Goal: Transaction & Acquisition: Purchase product/service

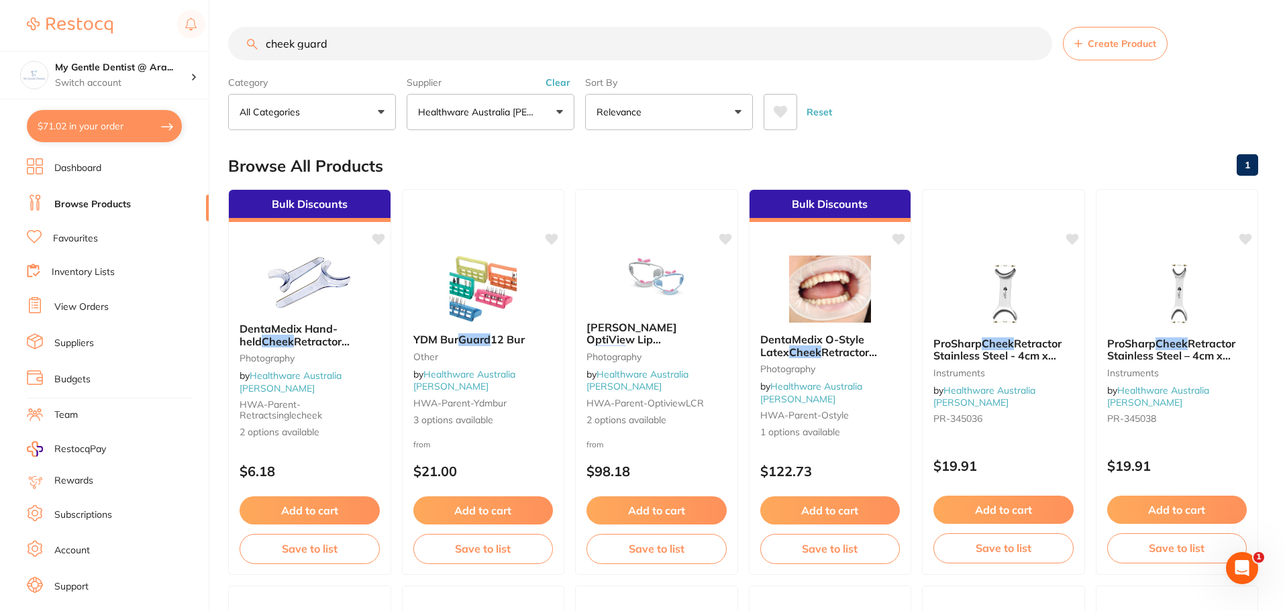
drag, startPoint x: 515, startPoint y: 48, endPoint x: 225, endPoint y: 62, distance: 289.6
click at [225, 62] on div "$71.02 My Gentle Dentist @ Ara... Switch account My Gentle Dentist @ [PERSON_NA…" at bounding box center [642, 305] width 1285 height 611
type input "edta"
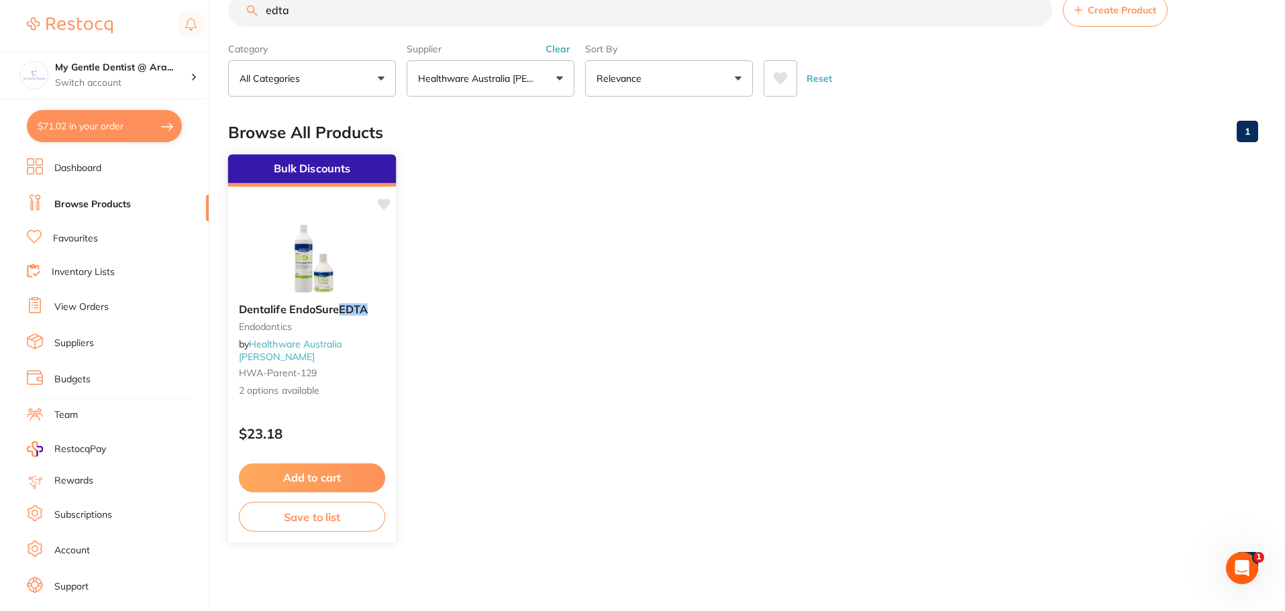
click at [310, 413] on div "$23.18" at bounding box center [312, 431] width 168 height 36
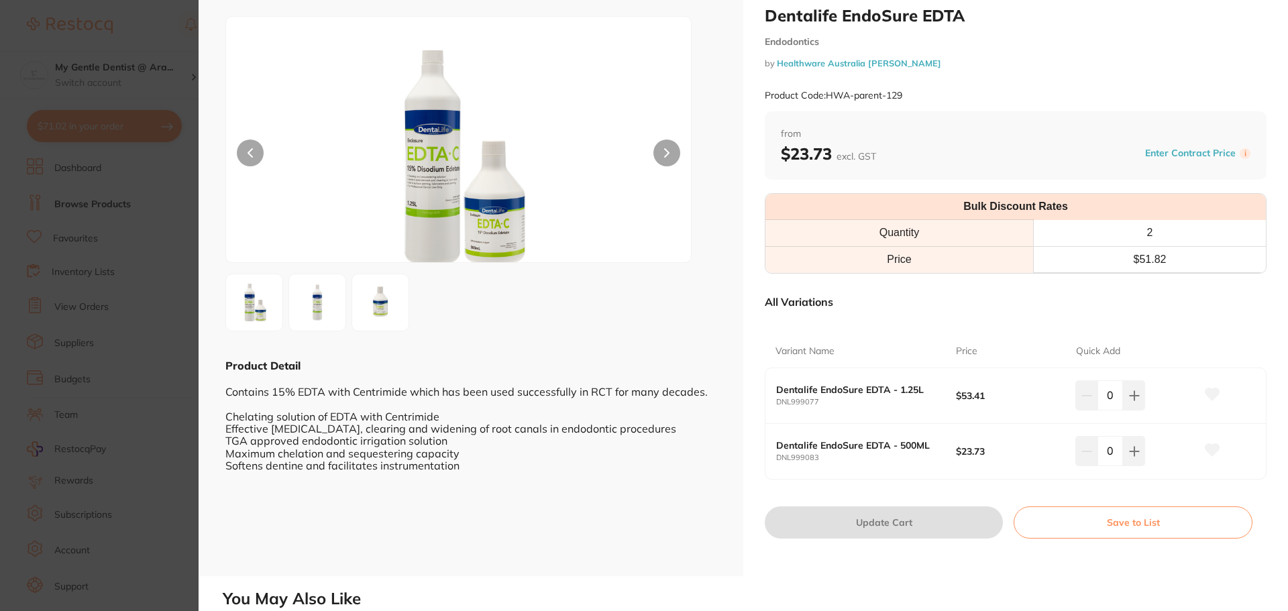
scroll to position [67, 0]
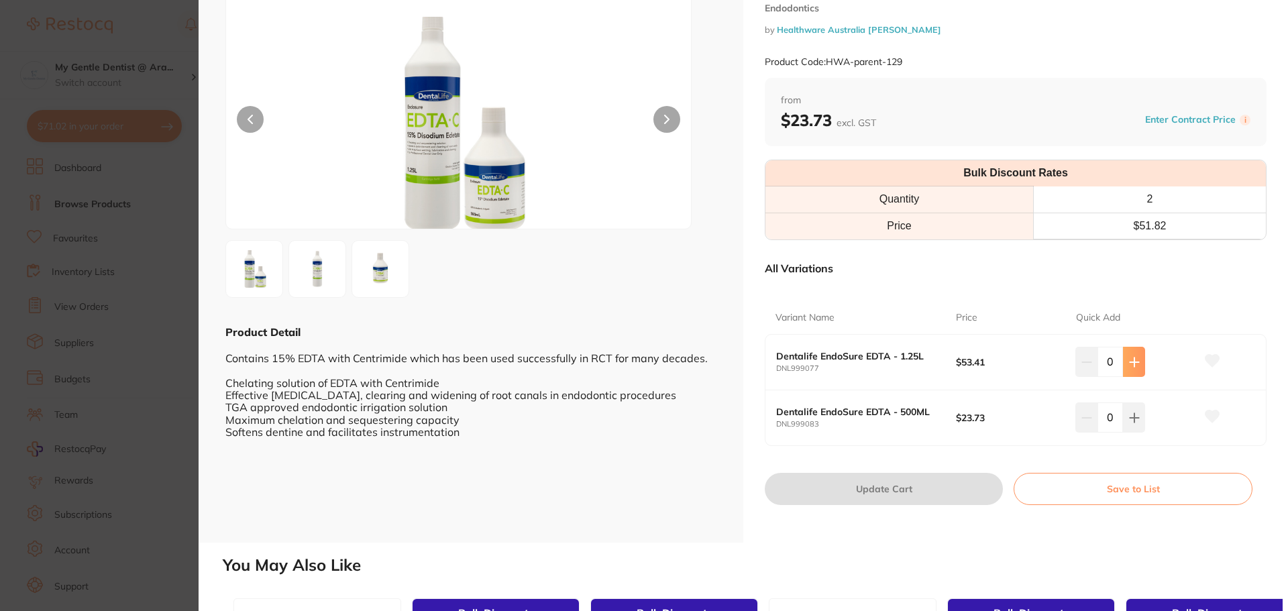
click at [1139, 358] on button at bounding box center [1134, 362] width 22 height 30
type input "1"
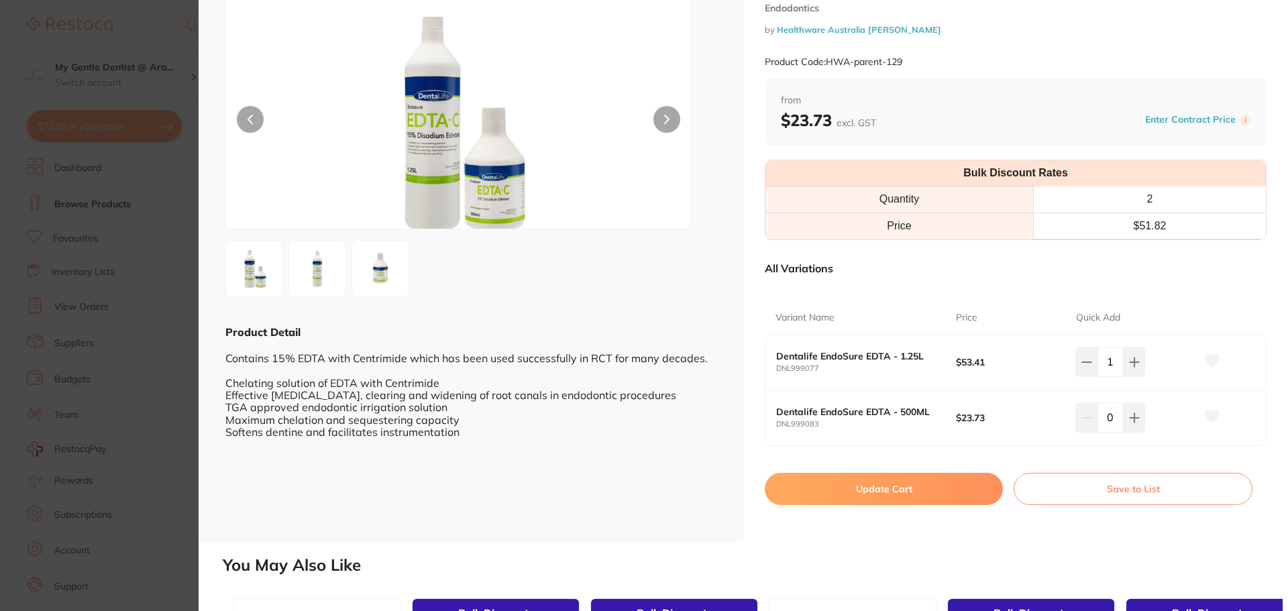
click at [908, 476] on button "Update Cart" at bounding box center [884, 489] width 238 height 32
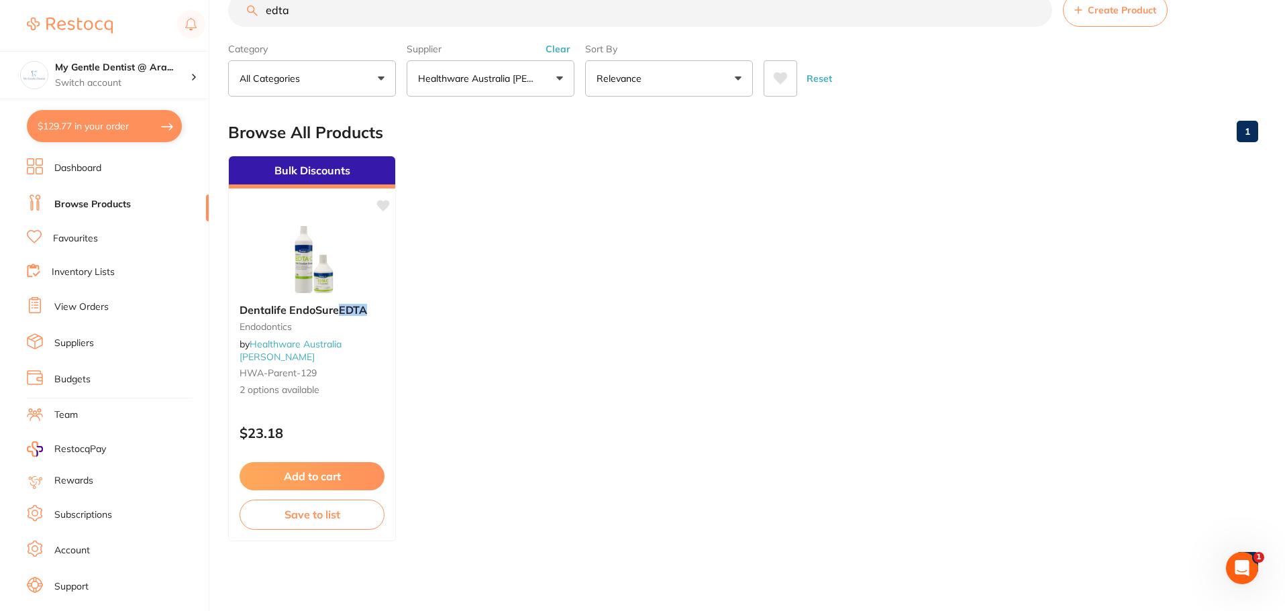
drag, startPoint x: 323, startPoint y: 16, endPoint x: 252, endPoint y: 28, distance: 71.5
click at [252, 28] on section "edta Create Product Category All Categories All Categories Endodontics Clear Ca…" at bounding box center [743, 44] width 1030 height 103
type input "hand santisier"
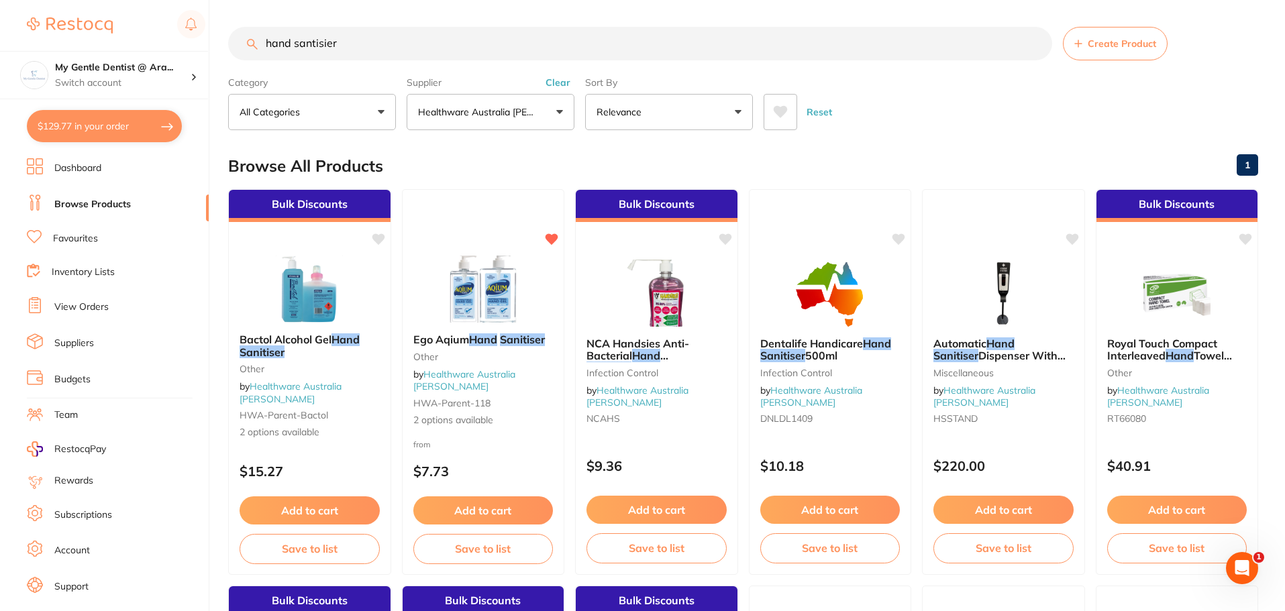
scroll to position [0, 0]
click at [495, 456] on div "from $7.73" at bounding box center [482, 462] width 163 height 48
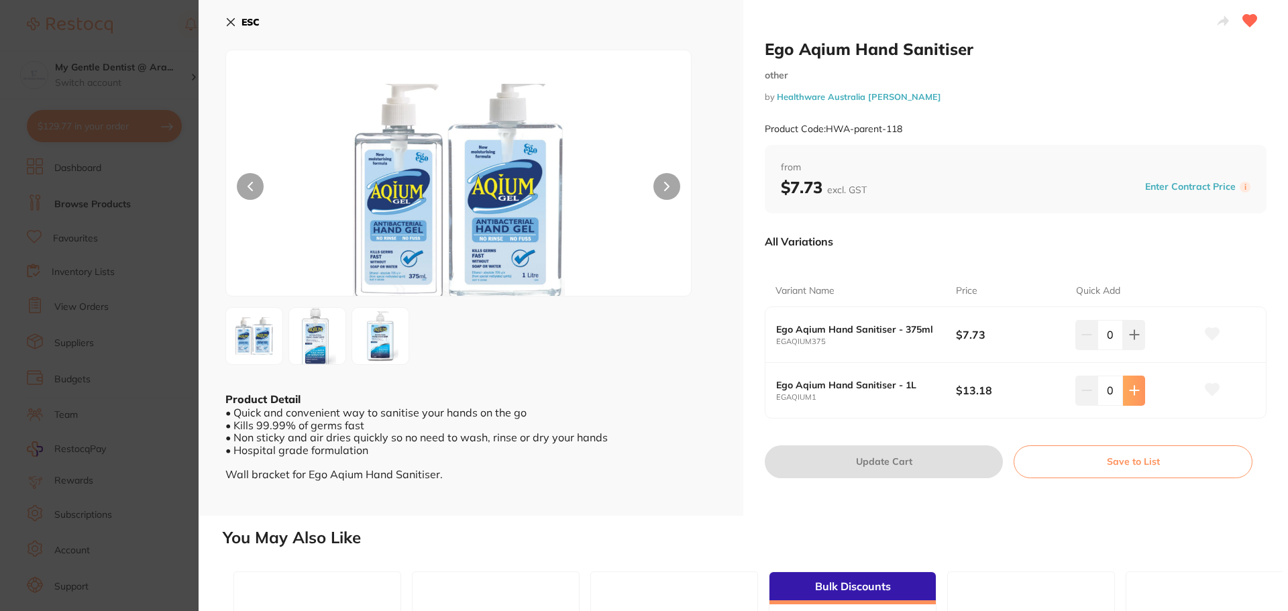
click at [1123, 350] on button at bounding box center [1134, 335] width 22 height 30
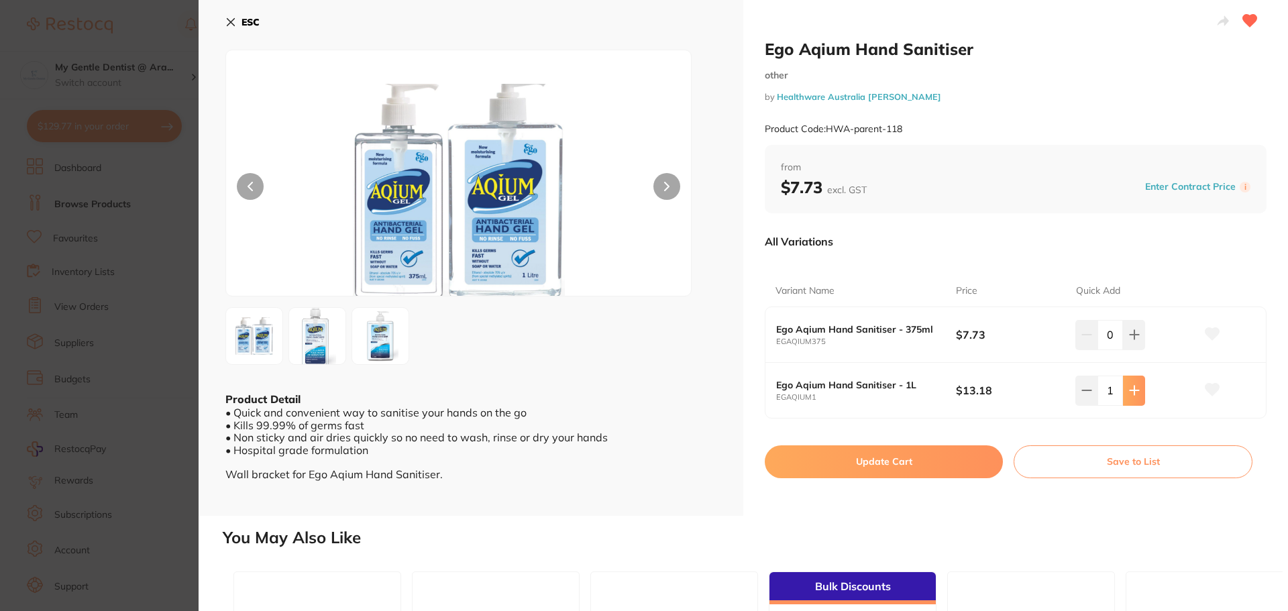
click at [1123, 350] on button at bounding box center [1134, 335] width 22 height 30
type input "2"
click at [955, 462] on button "Update Cart" at bounding box center [884, 462] width 238 height 32
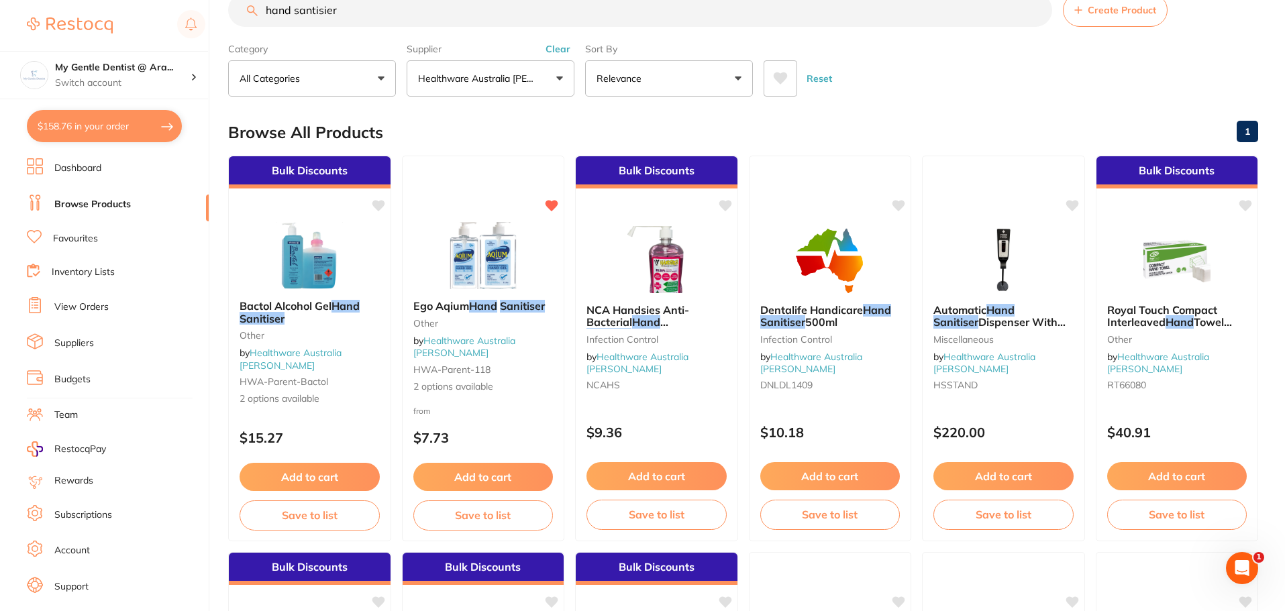
drag, startPoint x: 348, startPoint y: 16, endPoint x: 231, endPoint y: 13, distance: 116.8
click at [231, 16] on input "hand santisier" at bounding box center [640, 10] width 824 height 34
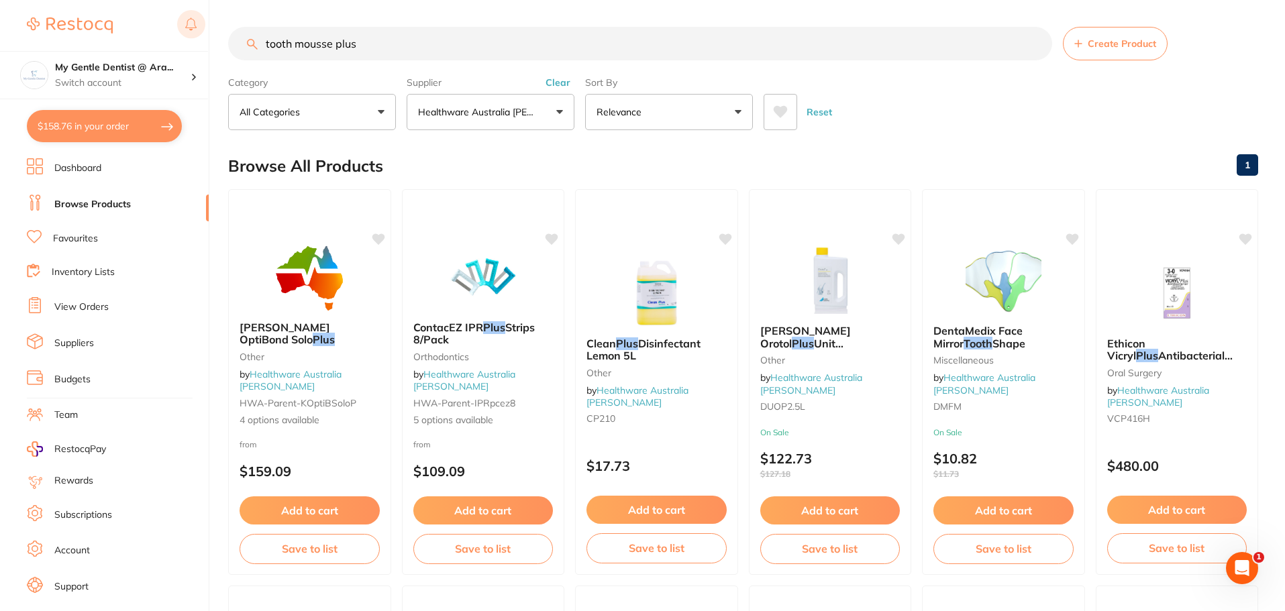
drag, startPoint x: 266, startPoint y: 43, endPoint x: 195, endPoint y: 31, distance: 71.5
click at [195, 31] on div "$158.76 My Gentle Dentist @ Ara... Switch account My Gentle Dentist @ [PERSON_N…" at bounding box center [642, 305] width 1285 height 611
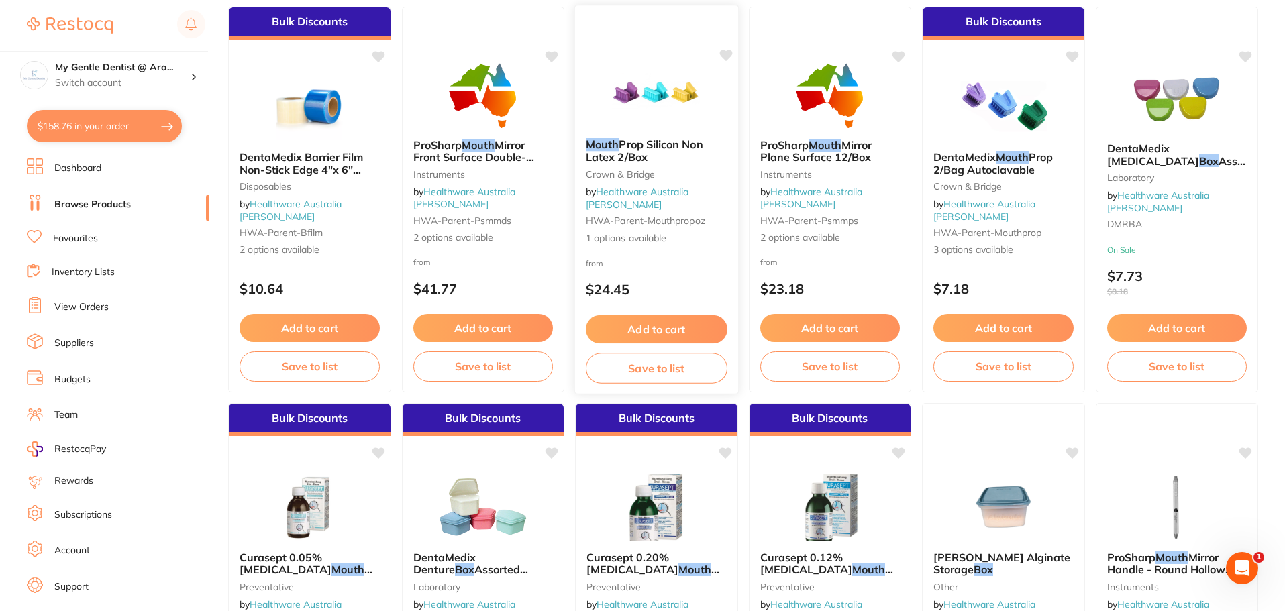
scroll to position [201, 0]
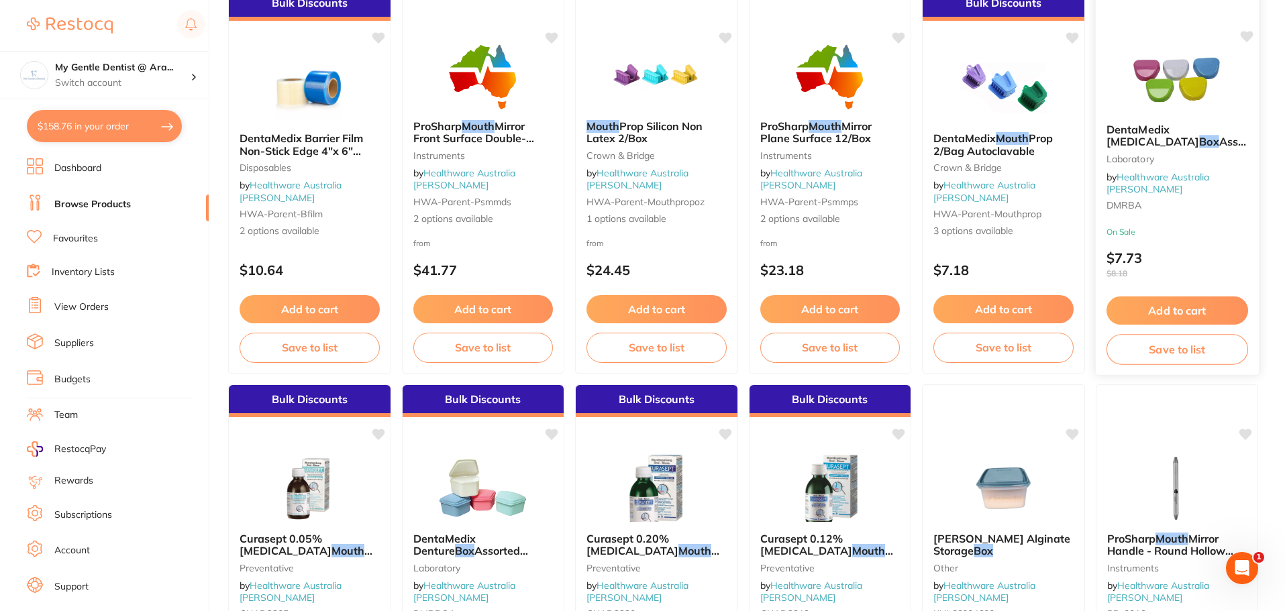
click at [1207, 249] on div "On Sale $7.73 $8.18" at bounding box center [1176, 256] width 163 height 58
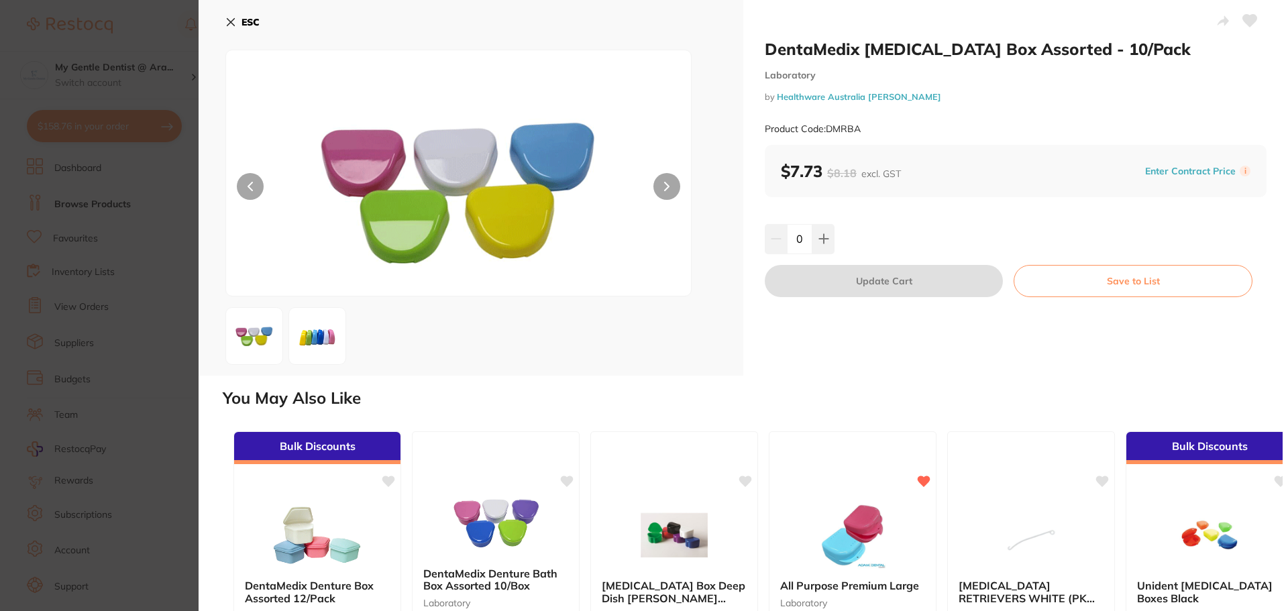
click at [671, 191] on button at bounding box center [667, 186] width 27 height 27
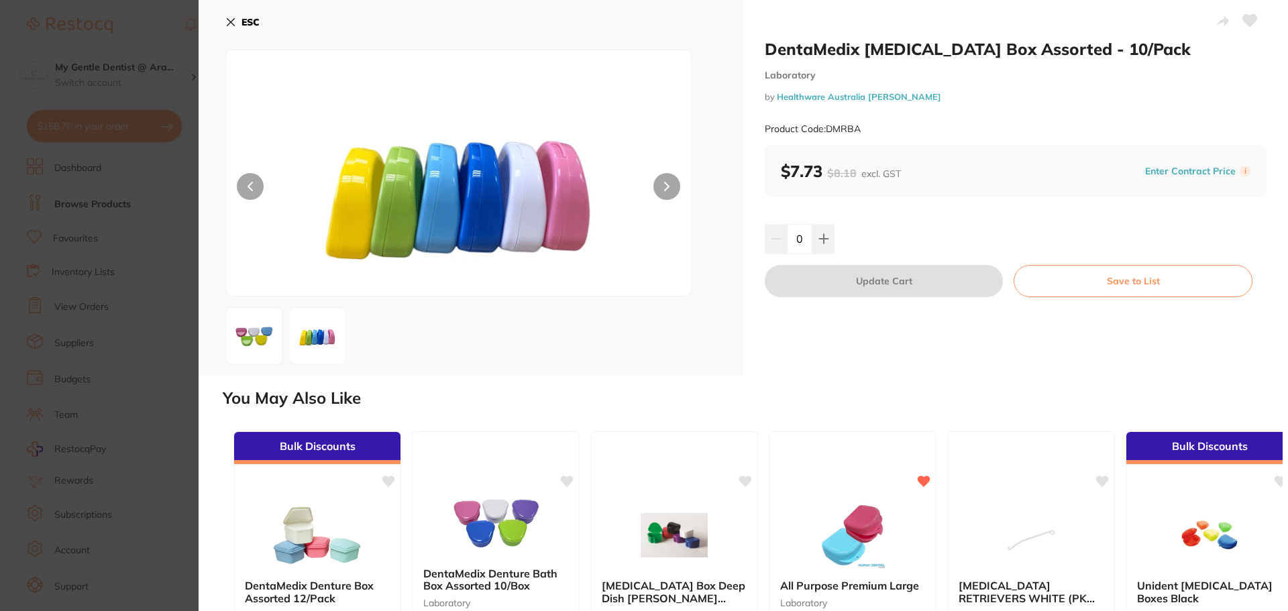
click at [671, 191] on button at bounding box center [667, 186] width 27 height 27
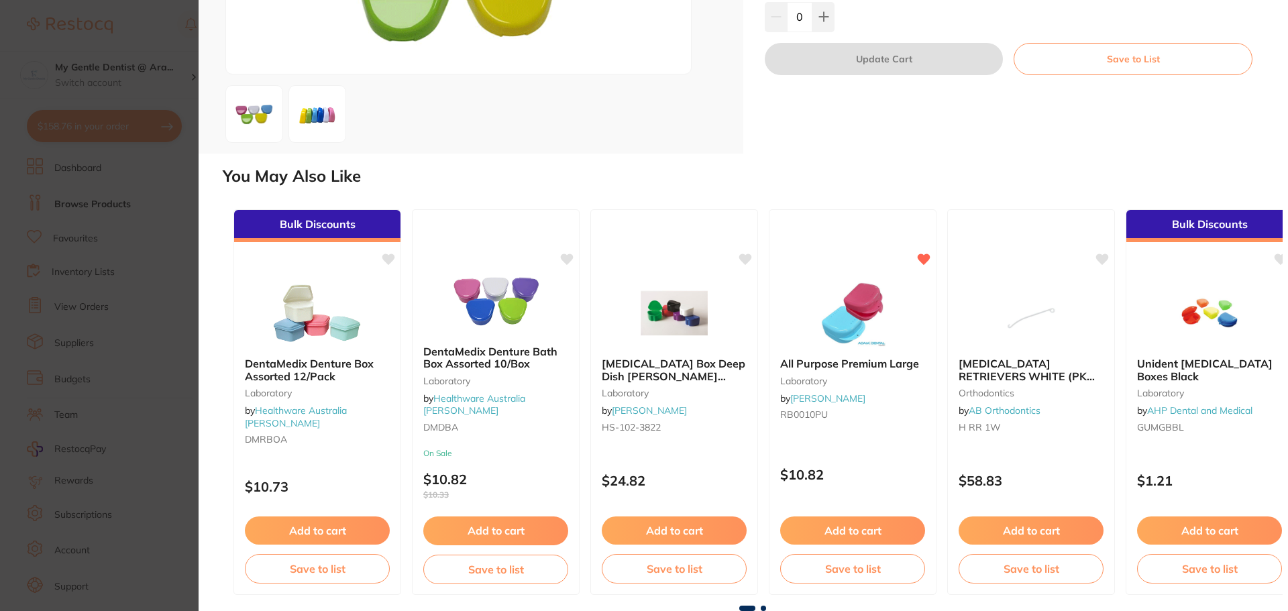
click at [182, 225] on section "DentaMedix [MEDICAL_DATA] Box Assorted - 10/Pack Laboratory by Healthware [GEOG…" at bounding box center [644, 305] width 1288 height 611
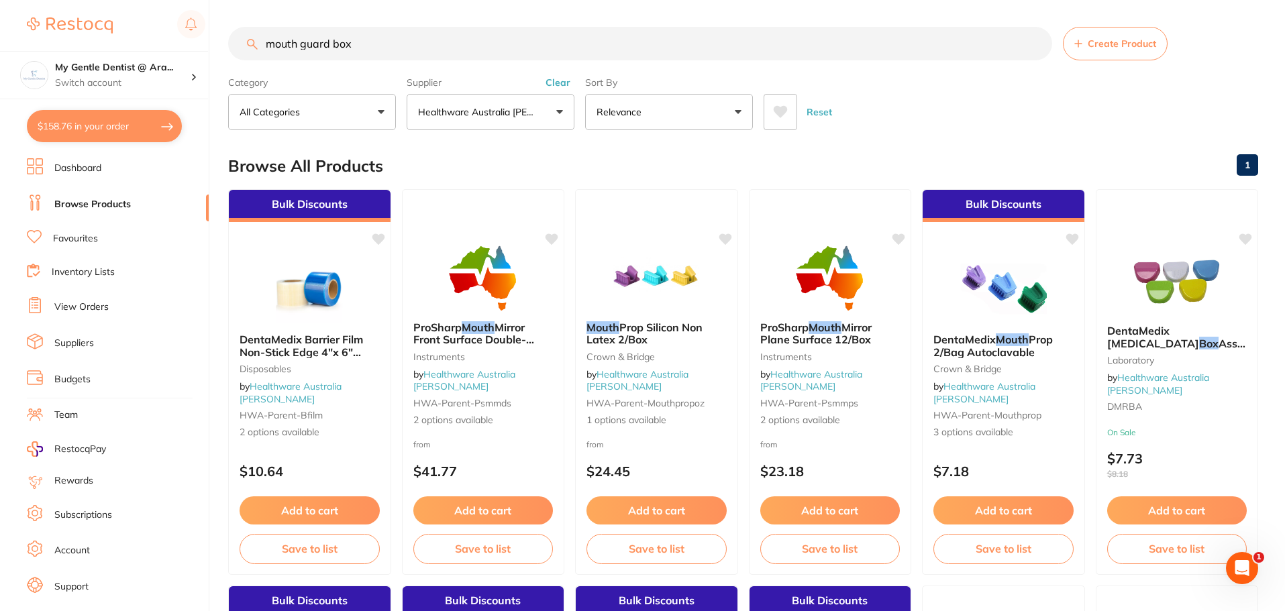
scroll to position [1, 0]
drag, startPoint x: 370, startPoint y: 53, endPoint x: 250, endPoint y: 57, distance: 119.5
click at [250, 57] on input "mouth guard box" at bounding box center [640, 44] width 824 height 34
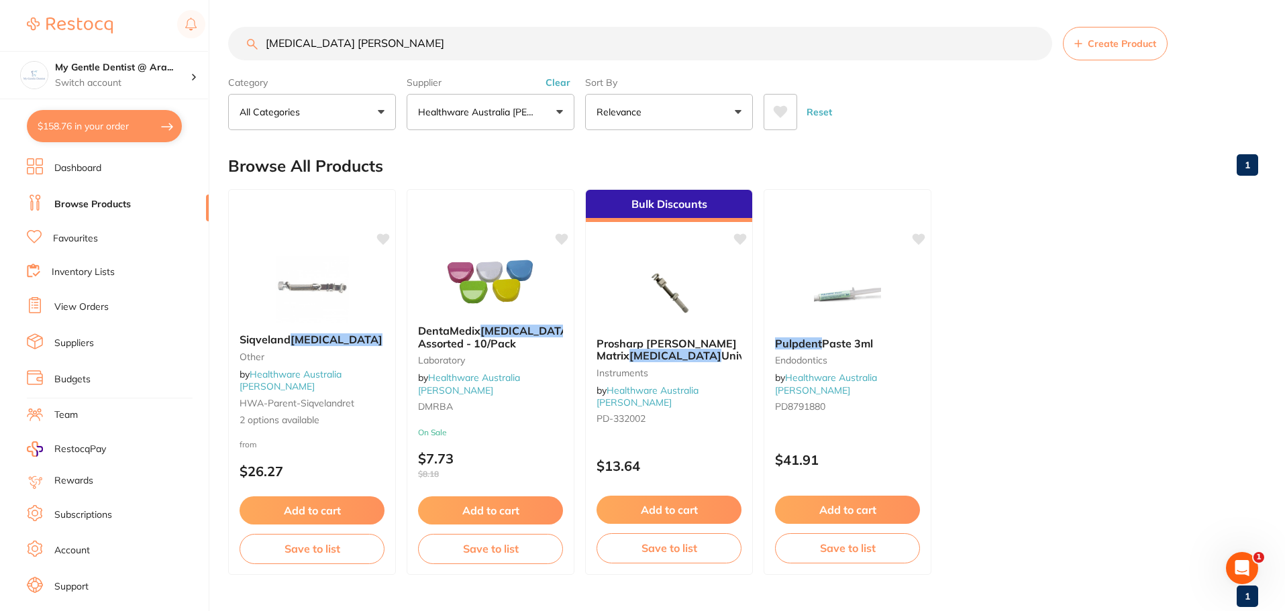
drag, startPoint x: 304, startPoint y: 47, endPoint x: 223, endPoint y: 62, distance: 82.7
click at [224, 64] on div "$158.76 My Gentle Dentist @ Ara... Switch account My Gentle Dentist @ [PERSON_N…" at bounding box center [642, 305] width 1285 height 611
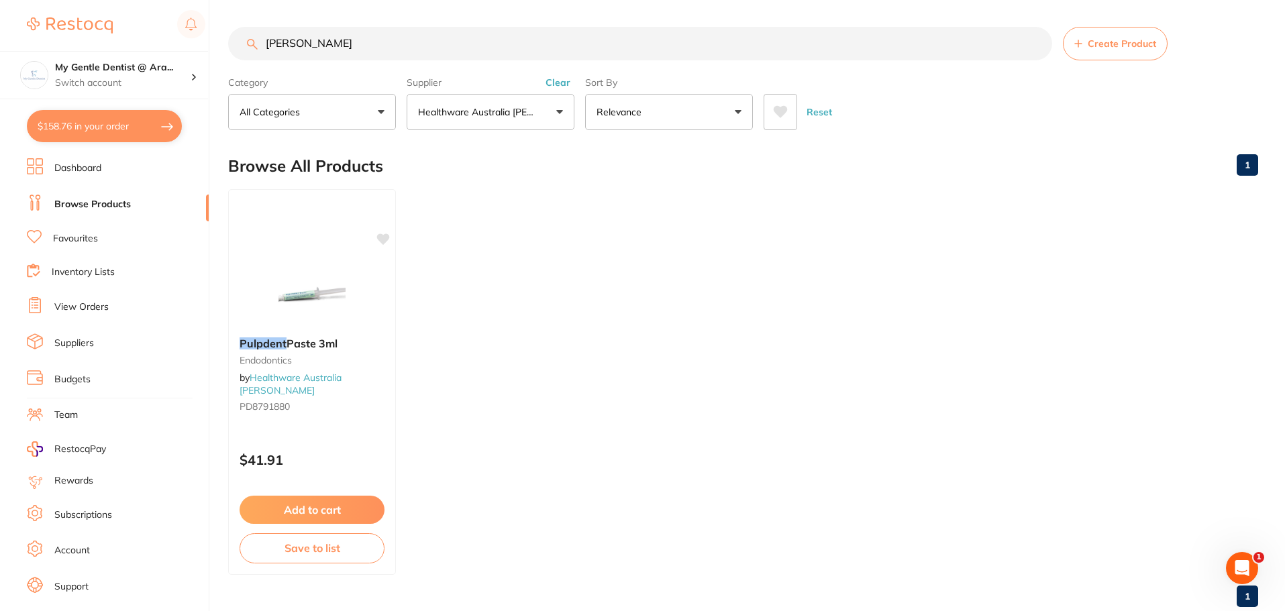
scroll to position [0, 0]
drag, startPoint x: 451, startPoint y: 50, endPoint x: 280, endPoint y: 57, distance: 171.3
click at [281, 57] on input "[PERSON_NAME]" at bounding box center [640, 44] width 824 height 34
type input "p"
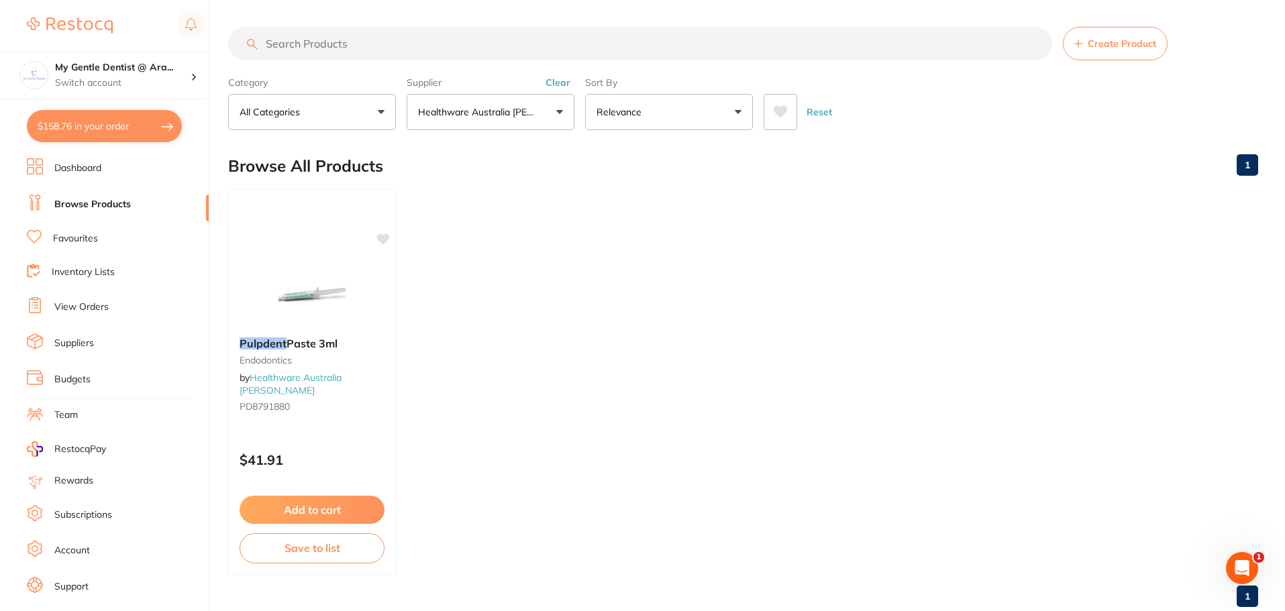
scroll to position [0, 0]
type input "optragate"
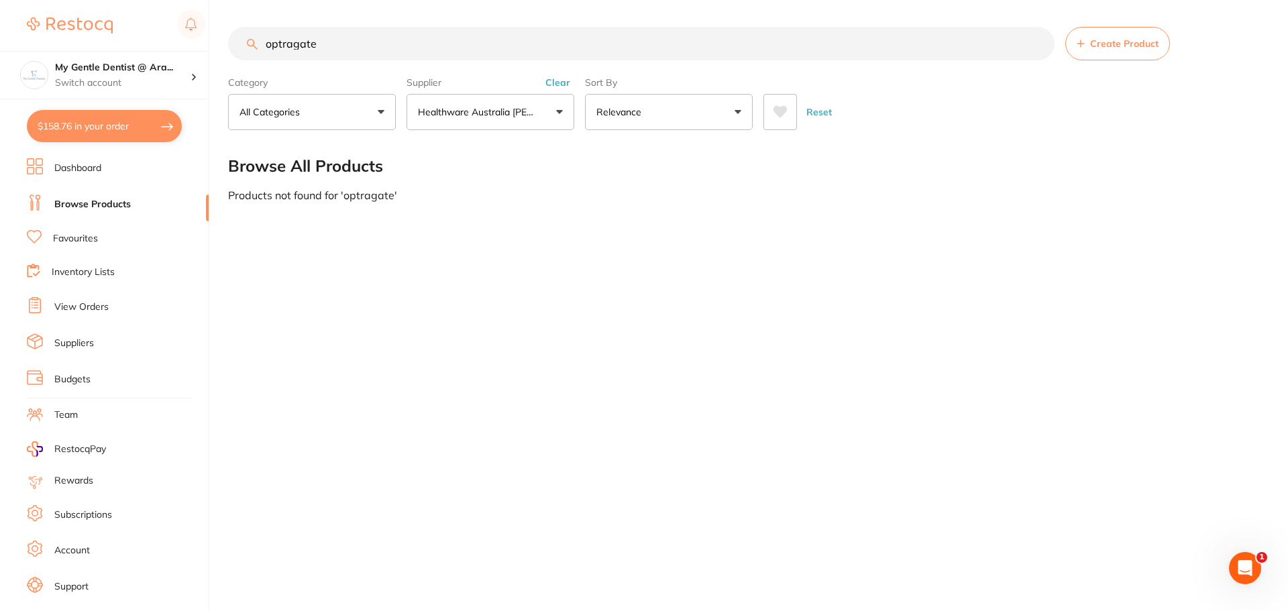
drag, startPoint x: 345, startPoint y: 37, endPoint x: 214, endPoint y: 48, distance: 131.4
click at [214, 48] on div "$158.76 My Gentle Dentist @ Ara... Switch account My Gentle Dentist @ [PERSON_N…" at bounding box center [644, 305] width 1288 height 611
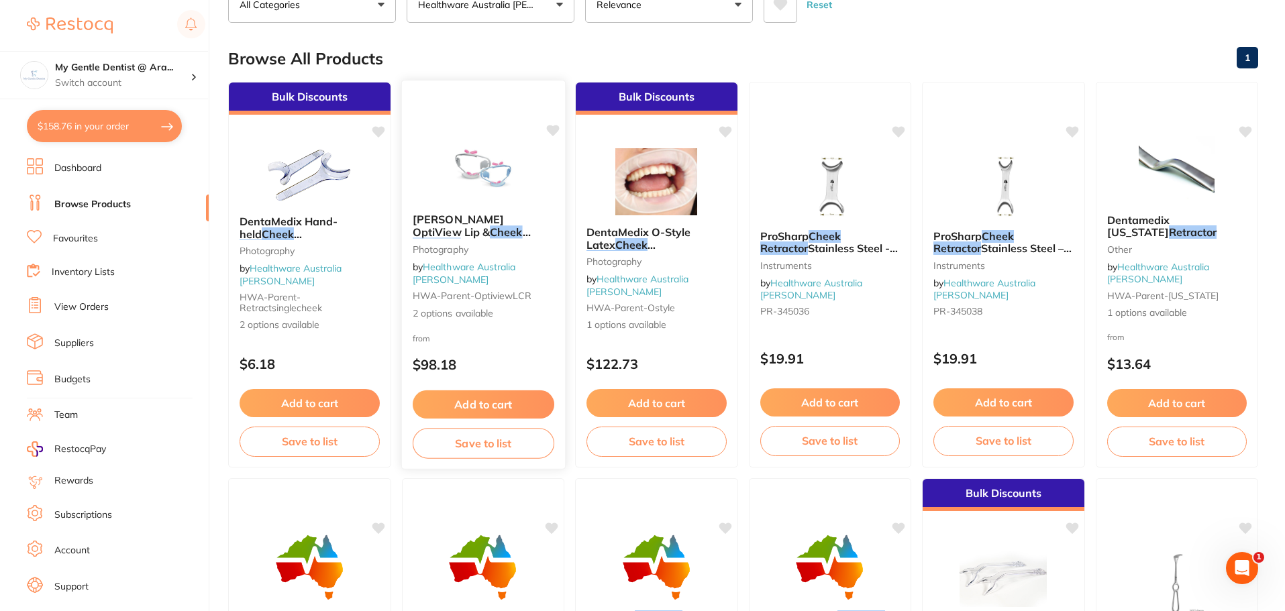
scroll to position [201, 0]
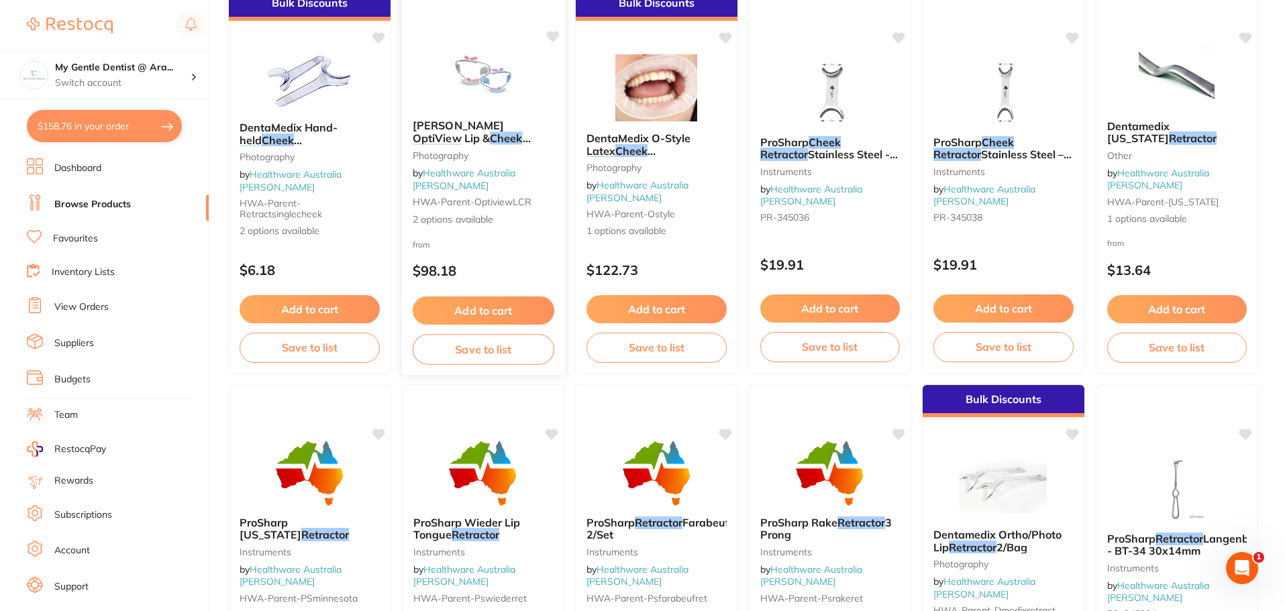
click at [523, 161] on div "[PERSON_NAME] OptiView Lip & Cheek Retractor 2/[PERSON_NAME] by Healthware Aust…" at bounding box center [482, 173] width 163 height 128
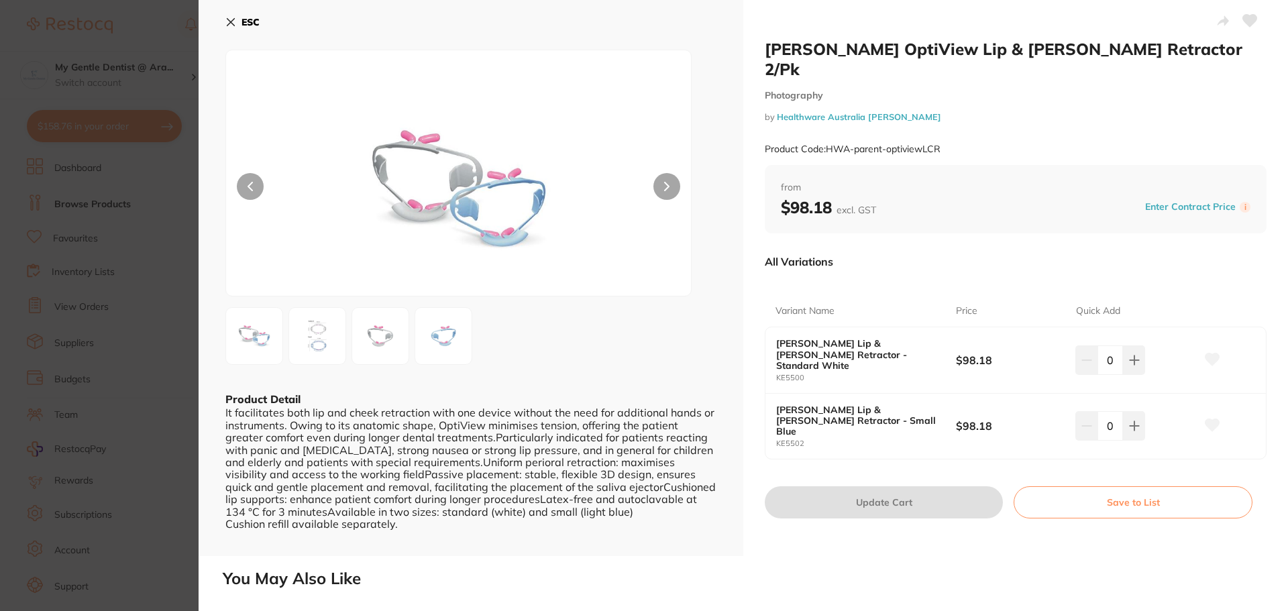
click at [665, 191] on button at bounding box center [667, 186] width 27 height 27
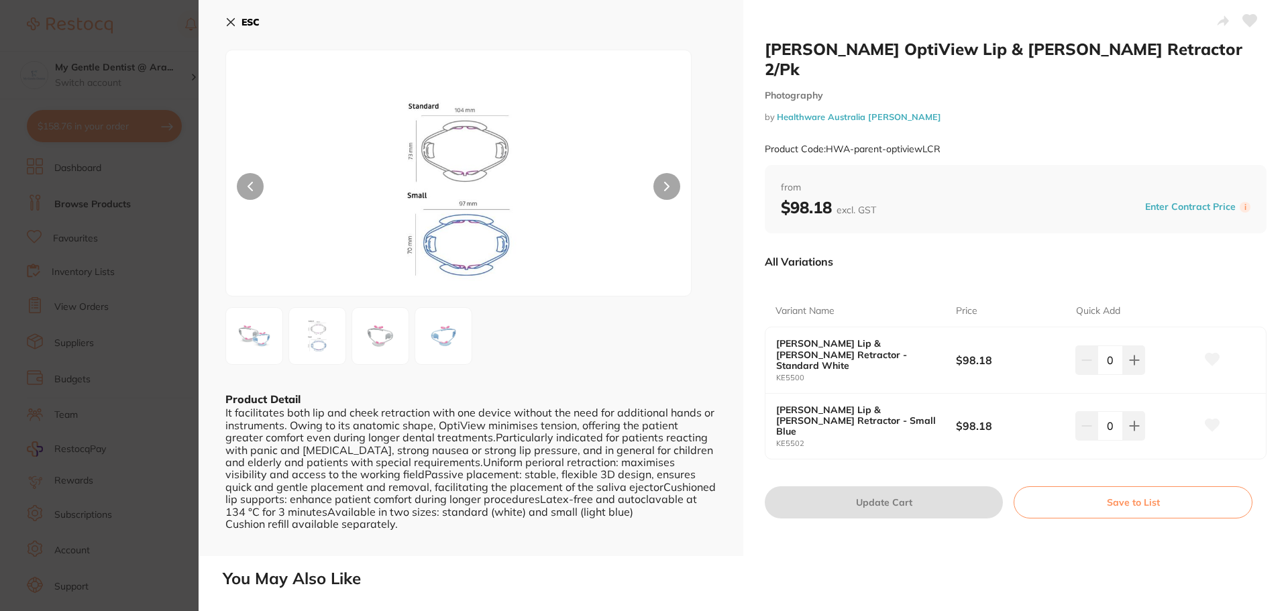
click at [665, 191] on button at bounding box center [667, 186] width 27 height 27
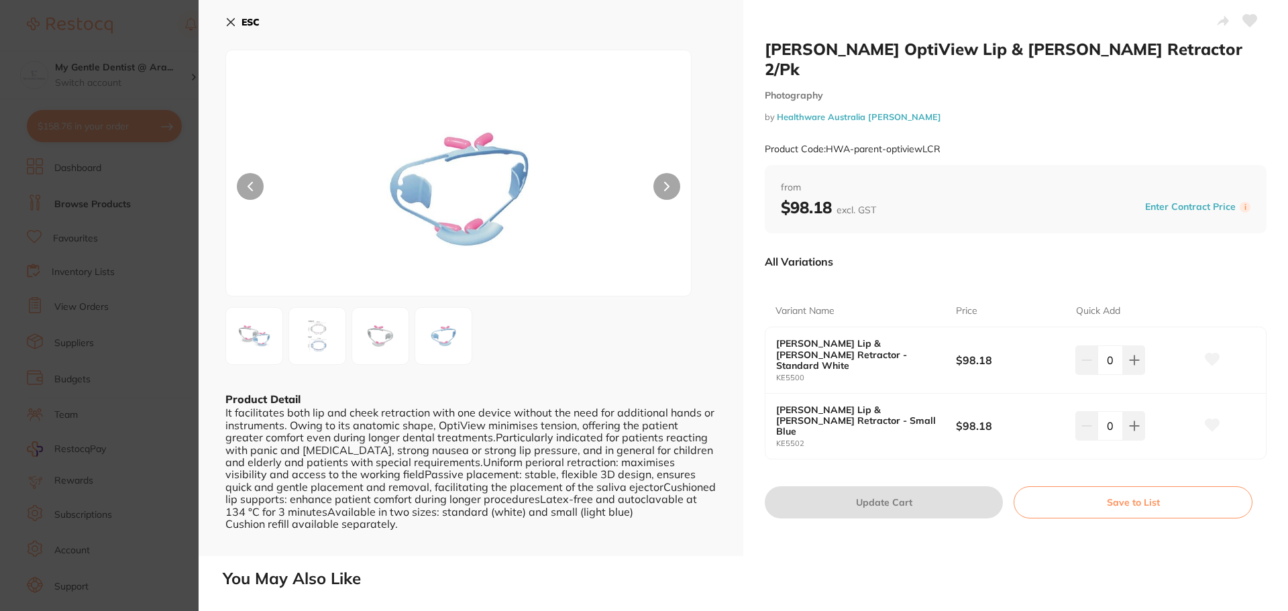
click at [665, 191] on button at bounding box center [667, 186] width 27 height 27
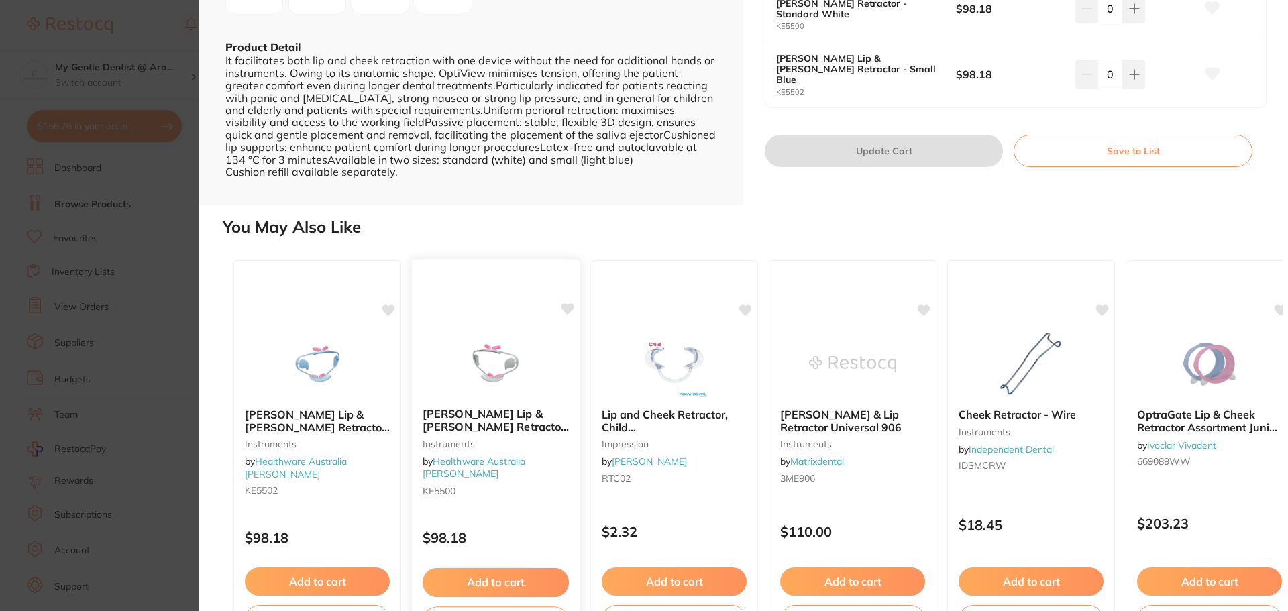
scroll to position [388, 0]
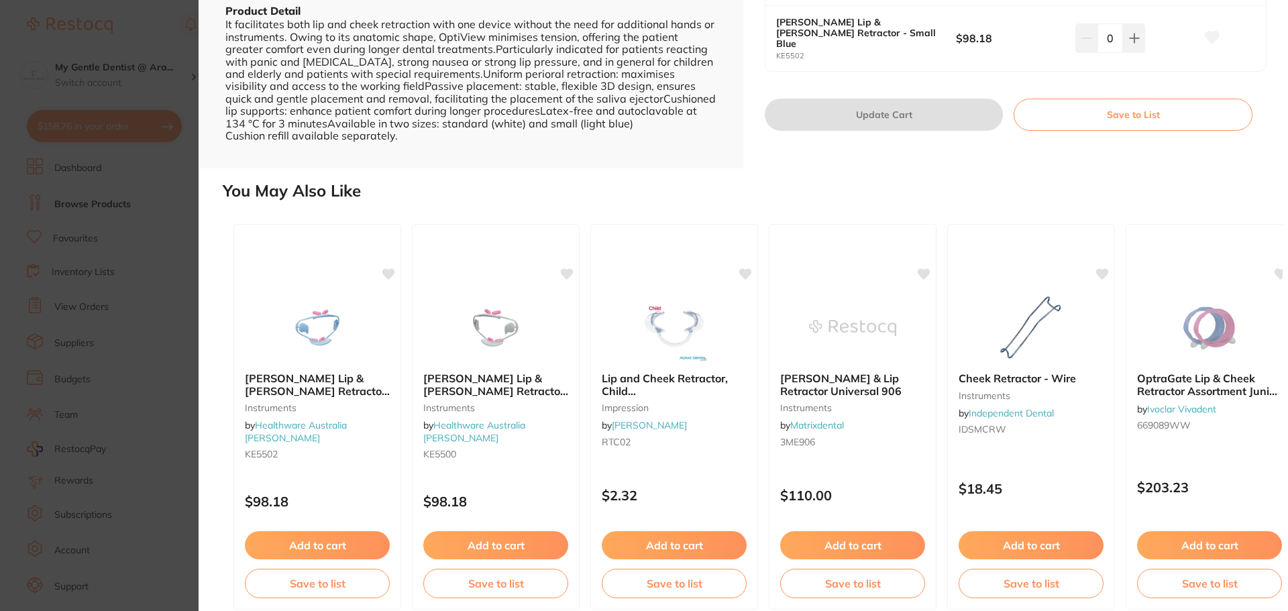
click at [130, 357] on section "[PERSON_NAME] Lip & [PERSON_NAME] Retractor 2/[PERSON_NAME] by Healthware Austr…" at bounding box center [644, 305] width 1288 height 611
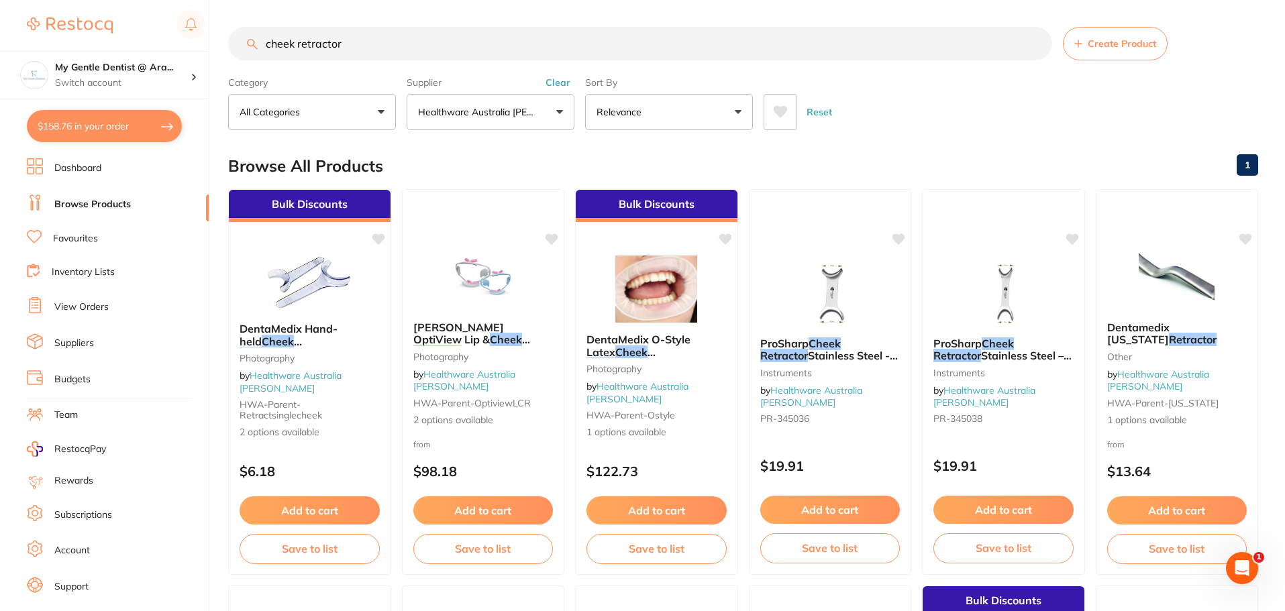
click at [366, 36] on input "cheek retractor" at bounding box center [640, 44] width 824 height 34
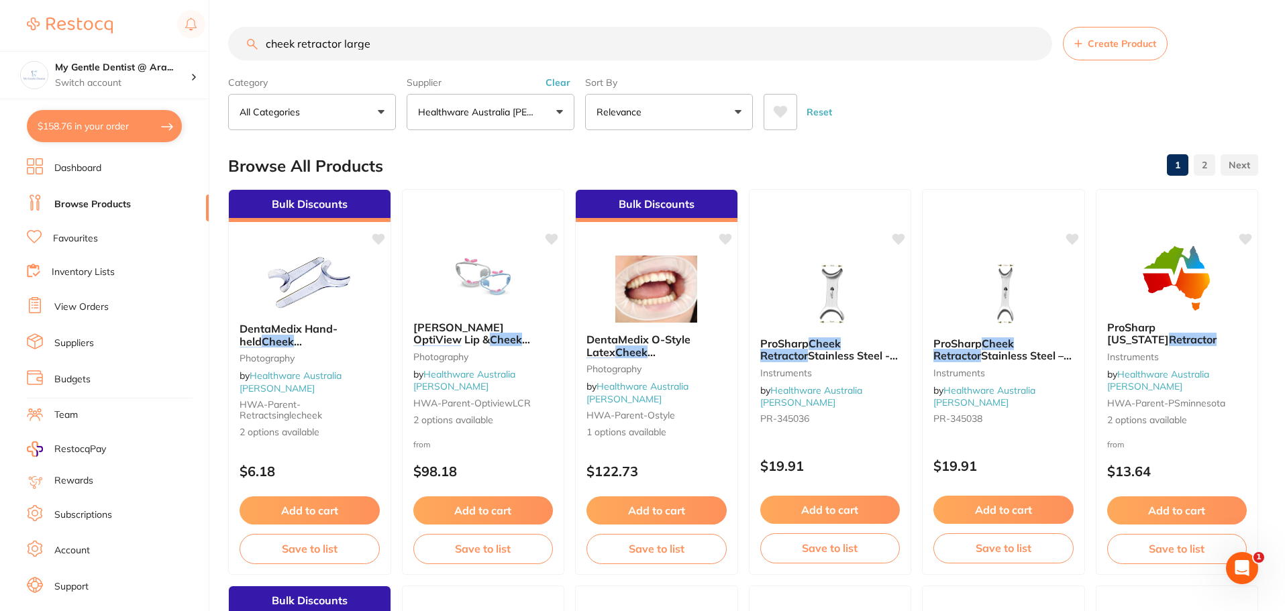
scroll to position [1, 0]
drag, startPoint x: 417, startPoint y: 52, endPoint x: 235, endPoint y: 54, distance: 182.5
click at [232, 55] on input "cheek retractor large" at bounding box center [640, 44] width 824 height 34
type input "optiview"
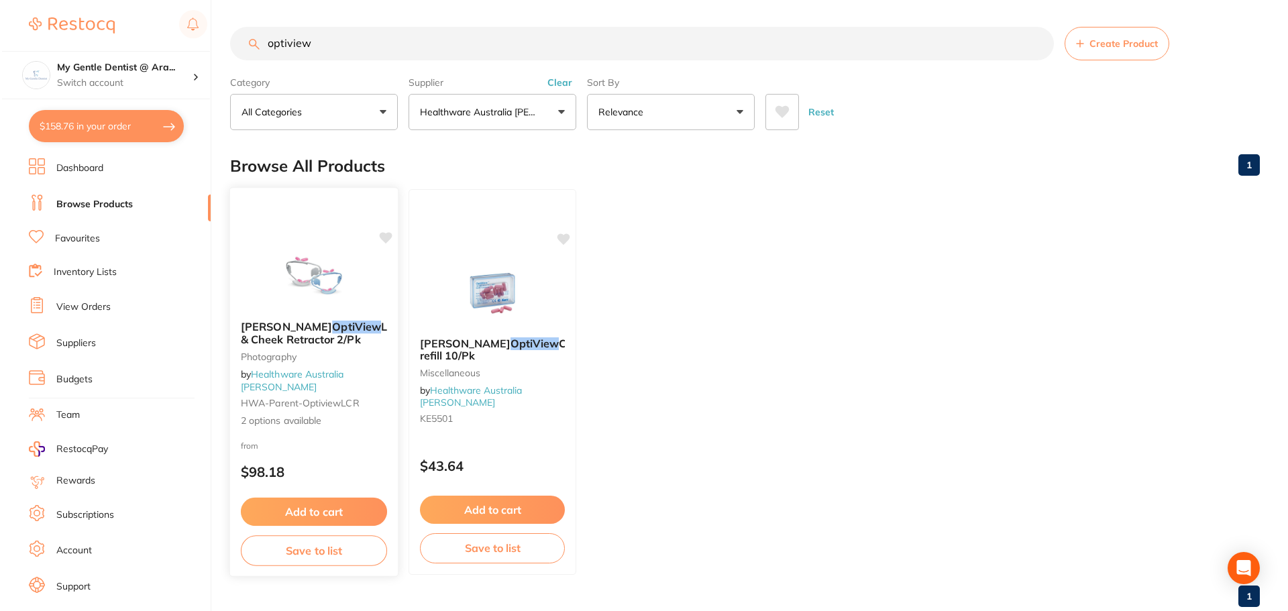
scroll to position [0, 0]
click at [370, 307] on div at bounding box center [312, 276] width 168 height 68
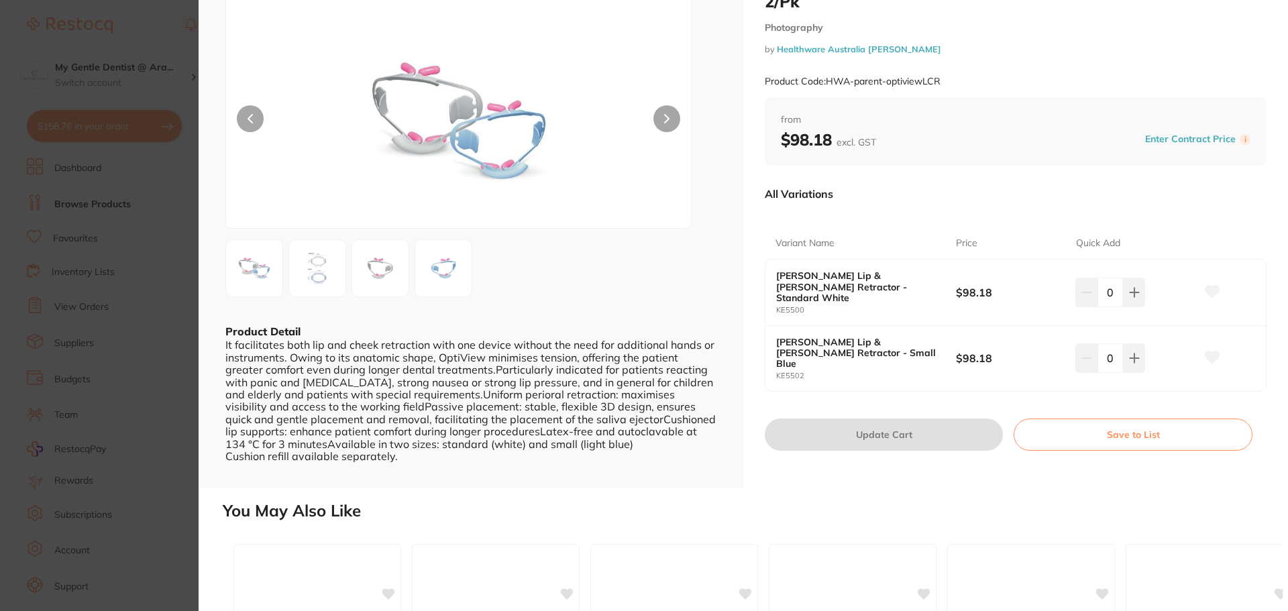
scroll to position [67, 0]
click at [1129, 288] on icon at bounding box center [1134, 293] width 11 height 11
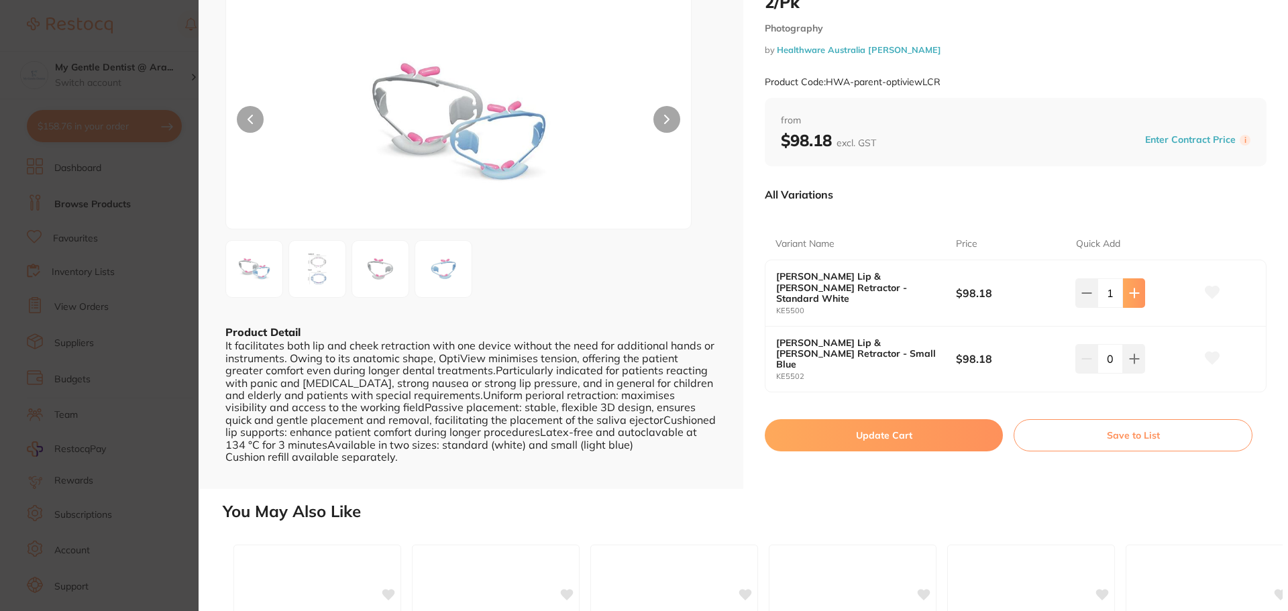
click at [1129, 288] on icon at bounding box center [1134, 293] width 11 height 11
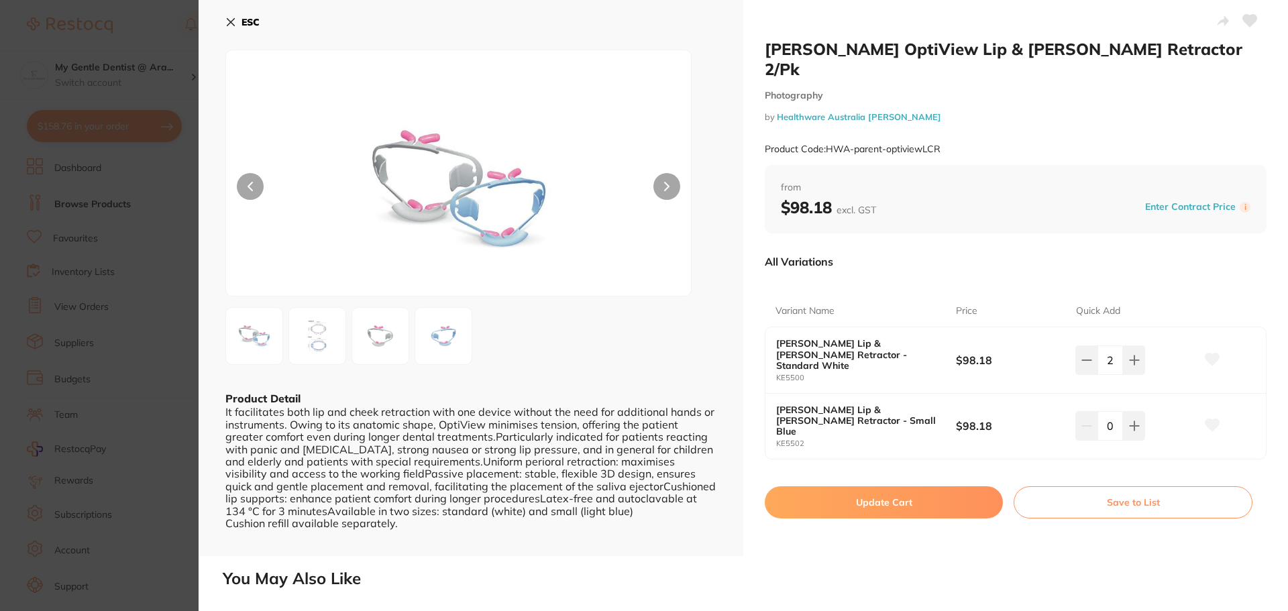
scroll to position [0, 0]
click at [1086, 355] on icon at bounding box center [1087, 360] width 11 height 11
type input "0"
click at [1129, 375] on button at bounding box center [1134, 361] width 22 height 30
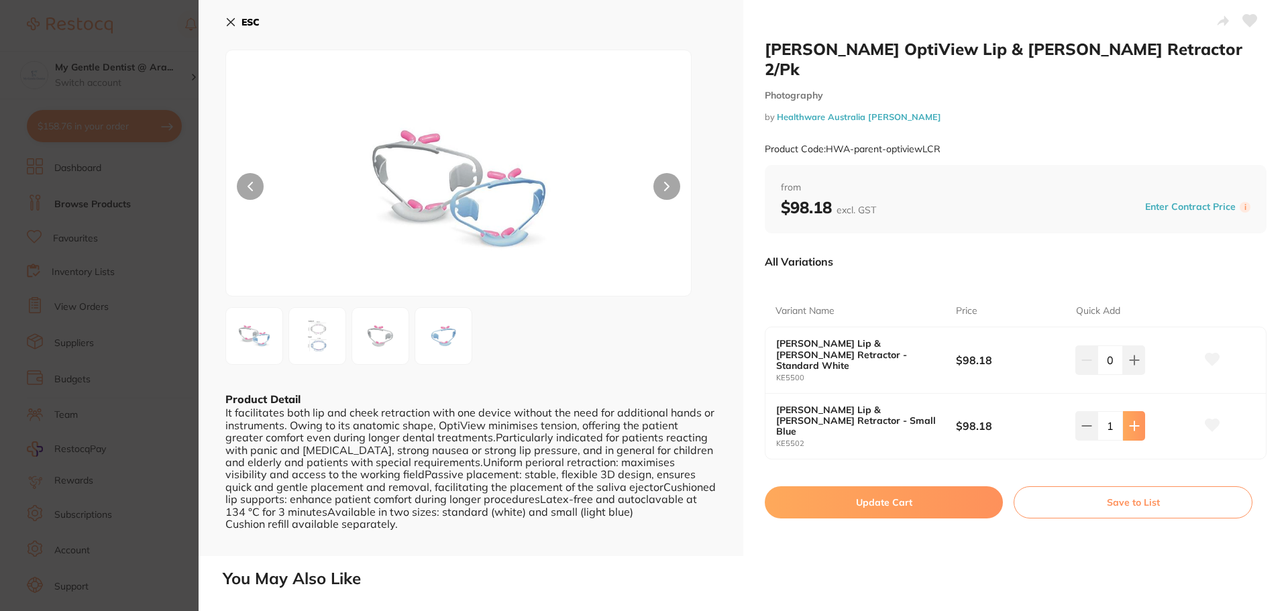
click at [1129, 375] on button at bounding box center [1134, 361] width 22 height 30
type input "2"
click at [892, 487] on button "Update Cart" at bounding box center [884, 503] width 238 height 32
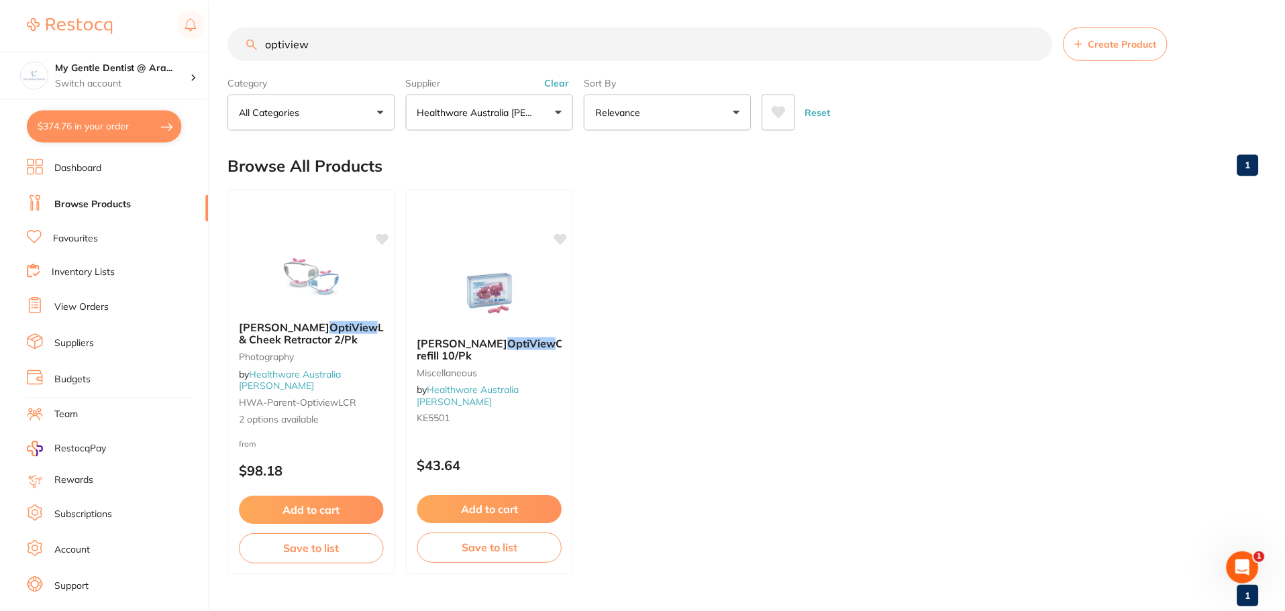
scroll to position [1, 0]
click at [112, 121] on button "$374.76 in your order" at bounding box center [104, 126] width 155 height 32
checkbox input "true"
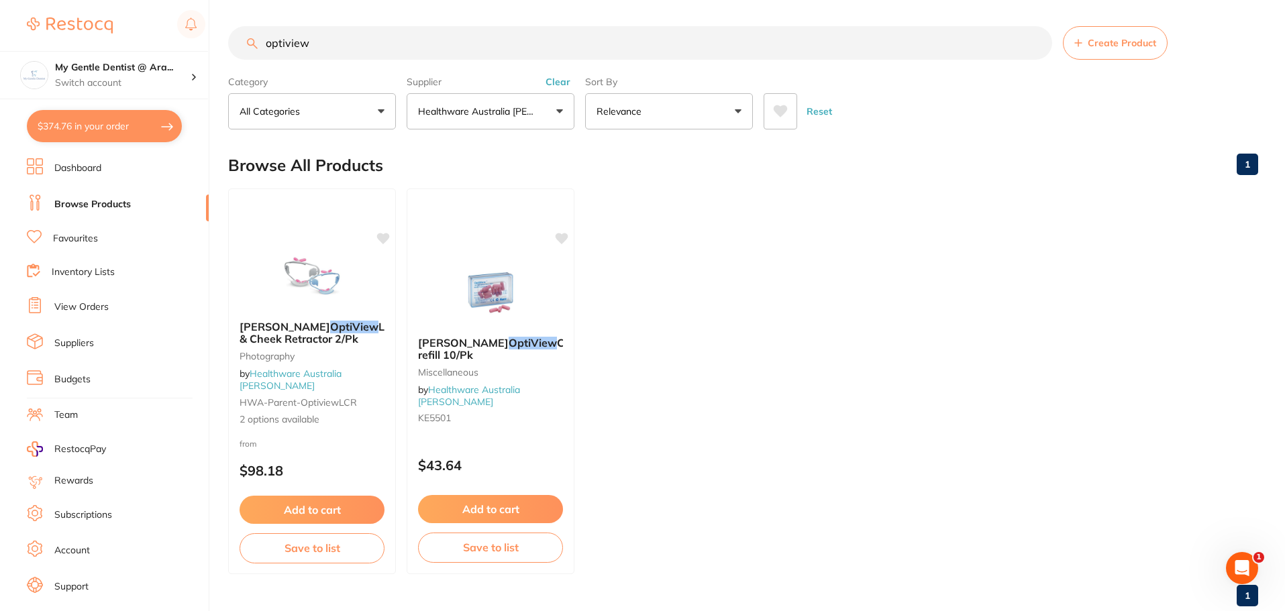
checkbox input "true"
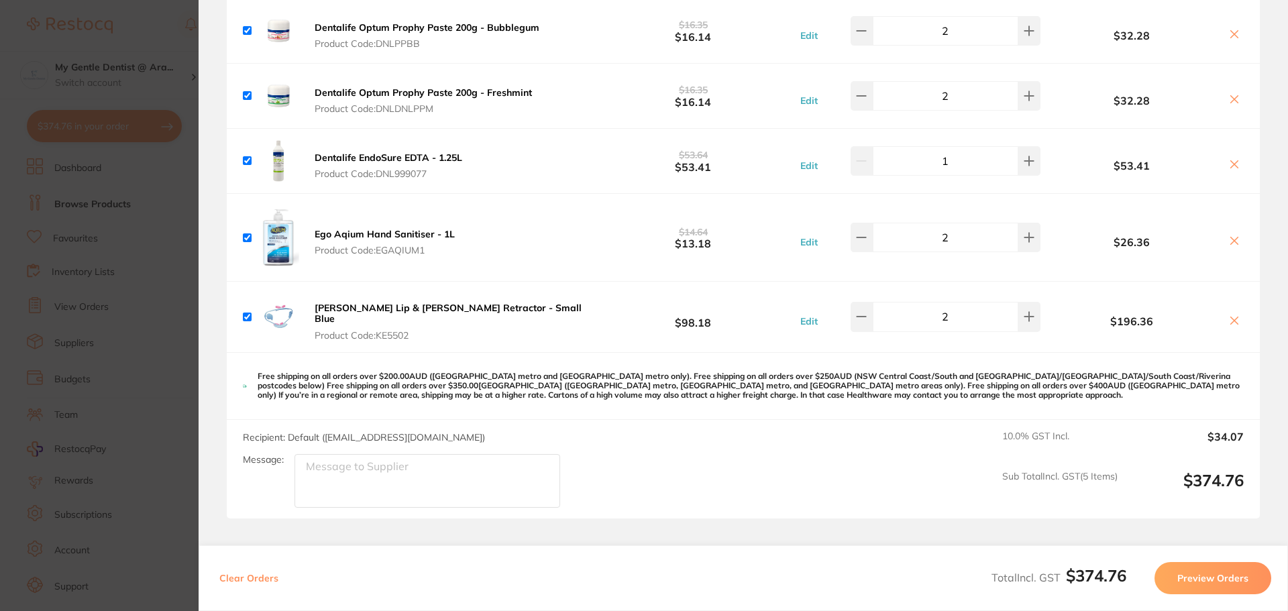
scroll to position [0, 0]
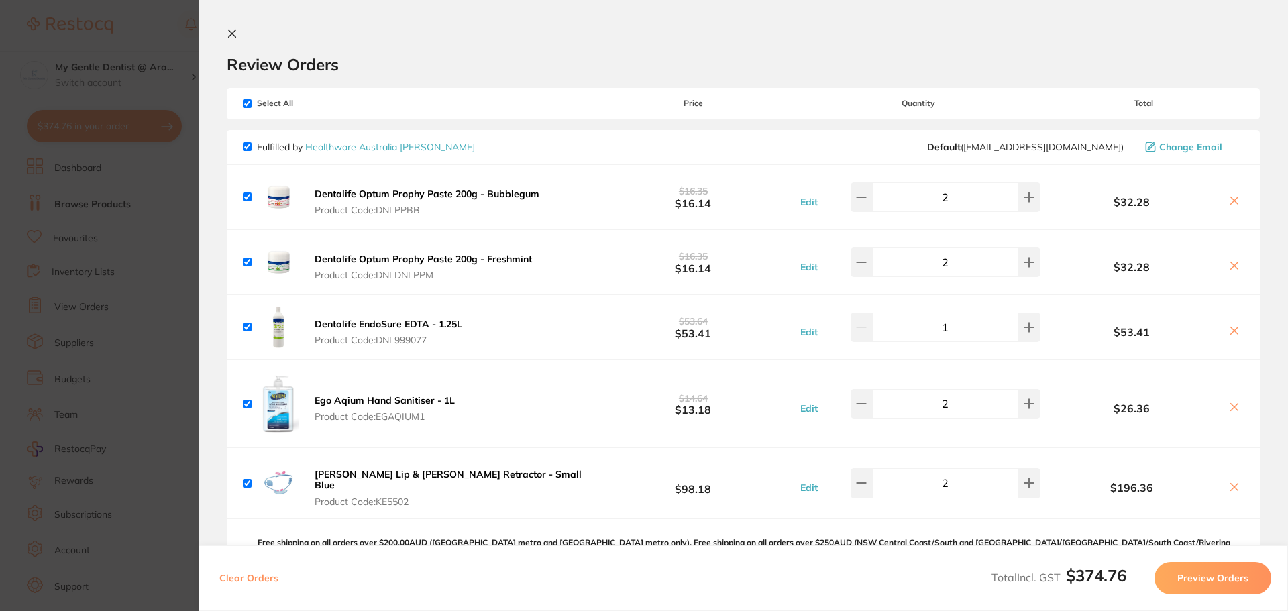
click at [164, 262] on section "Update RRP Set your pre negotiated price for this item. Item Agreed RRP (excl. …" at bounding box center [644, 305] width 1288 height 611
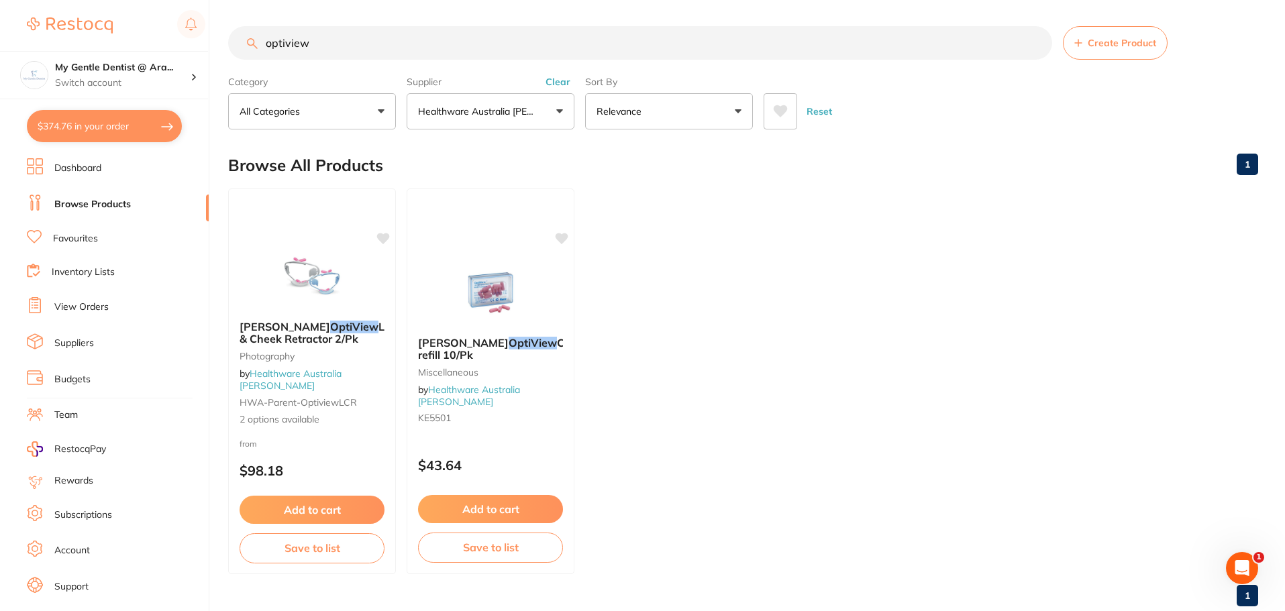
drag, startPoint x: 360, startPoint y: 42, endPoint x: 246, endPoint y: 42, distance: 114.8
click at [244, 42] on input "optiview" at bounding box center [640, 43] width 824 height 34
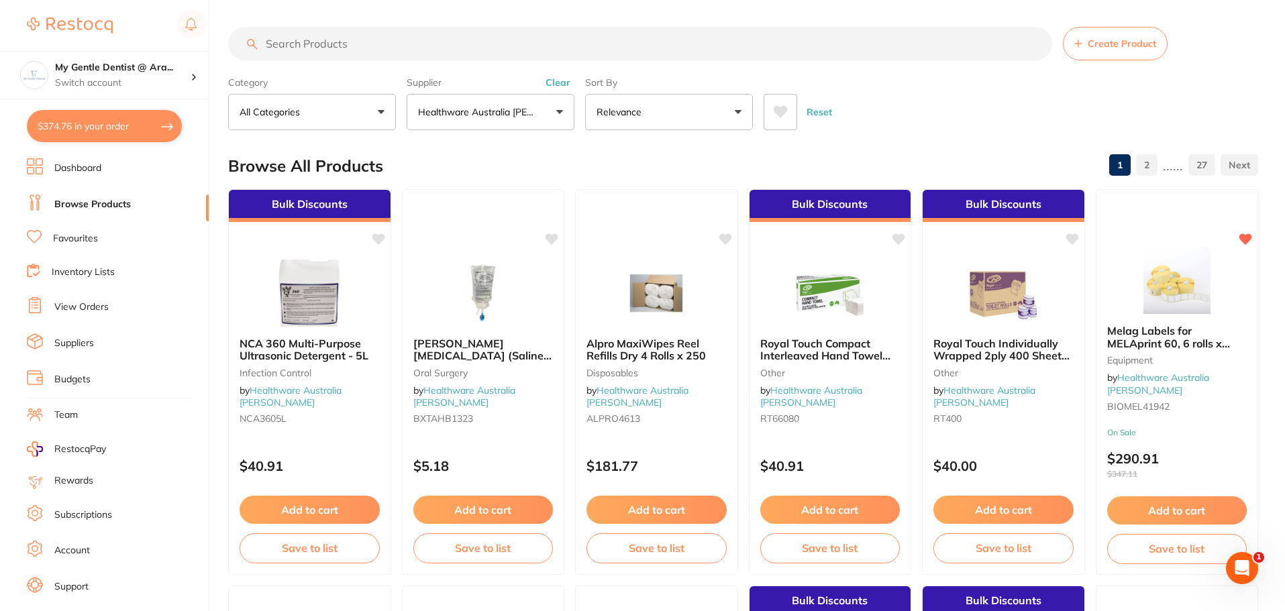
paste input "perfectIM systems 30 second blue velvet"
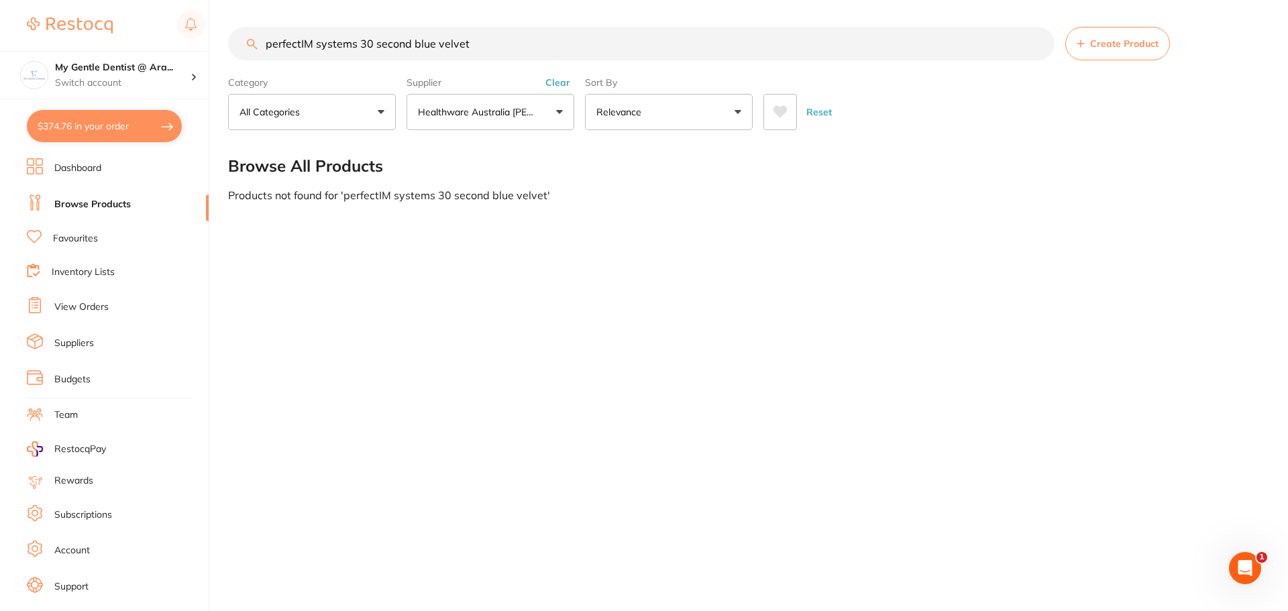
drag, startPoint x: 485, startPoint y: 38, endPoint x: 212, endPoint y: 47, distance: 273.3
click at [212, 47] on div "$374.76 My Gentle Dentist @ Ara... Switch account My Gentle Dentist @ [PERSON_N…" at bounding box center [644, 305] width 1288 height 611
type input "prophy cups"
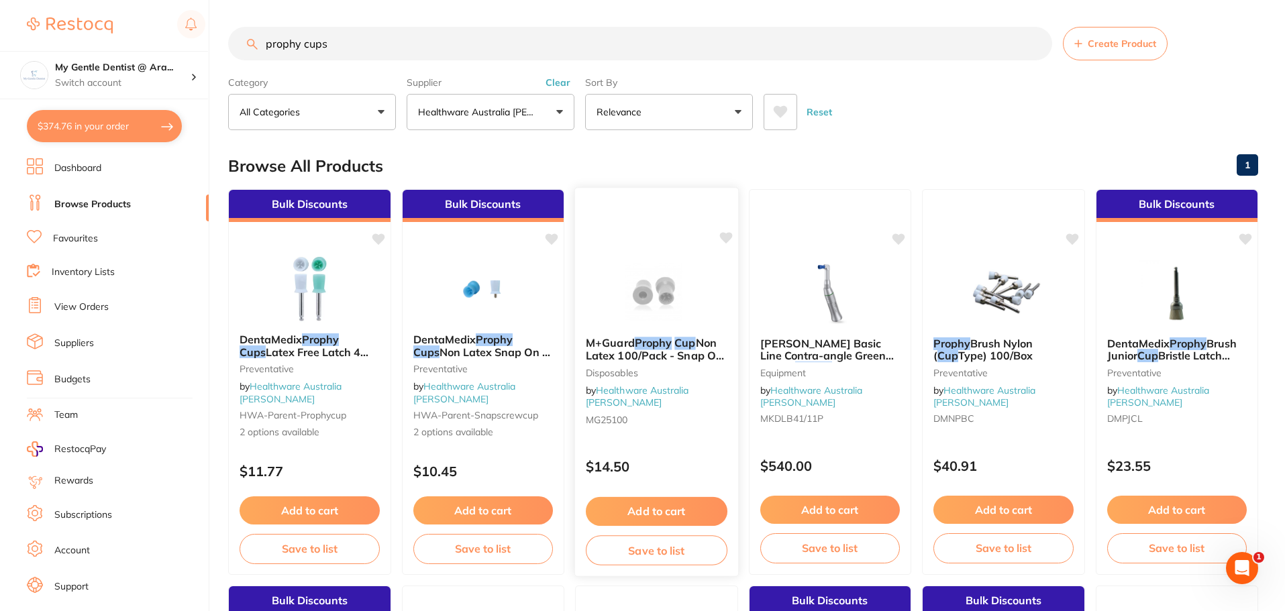
click at [690, 448] on div "$14.50" at bounding box center [656, 464] width 163 height 36
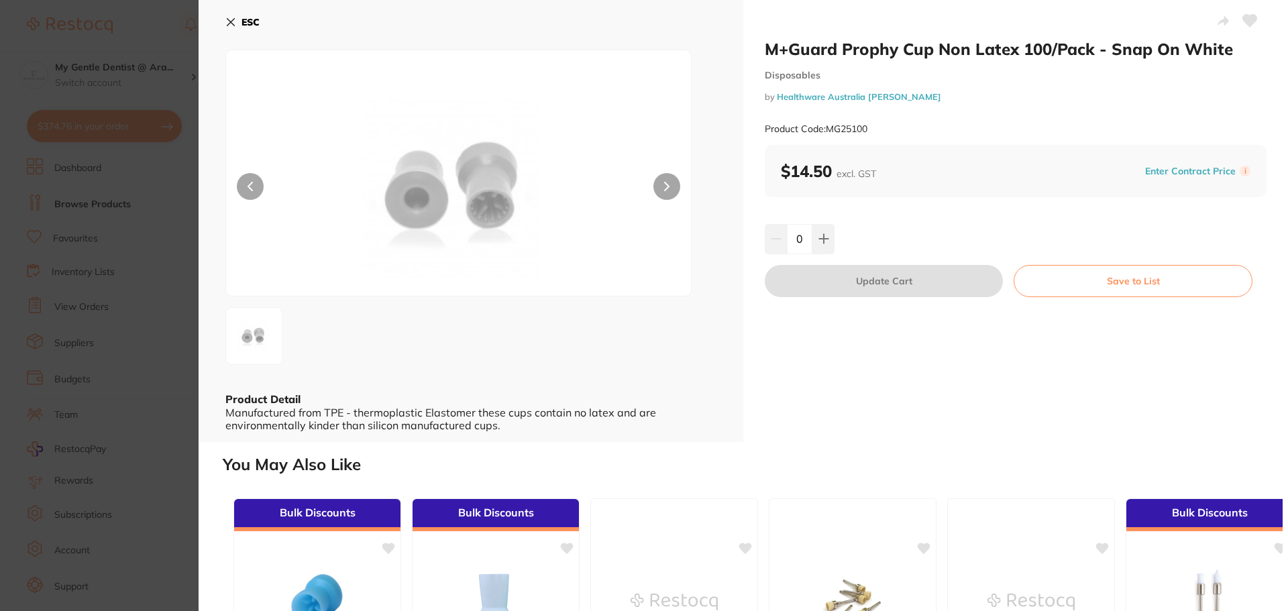
click at [664, 184] on icon at bounding box center [666, 186] width 5 height 9
click at [227, 16] on button "ESC" at bounding box center [242, 22] width 34 height 23
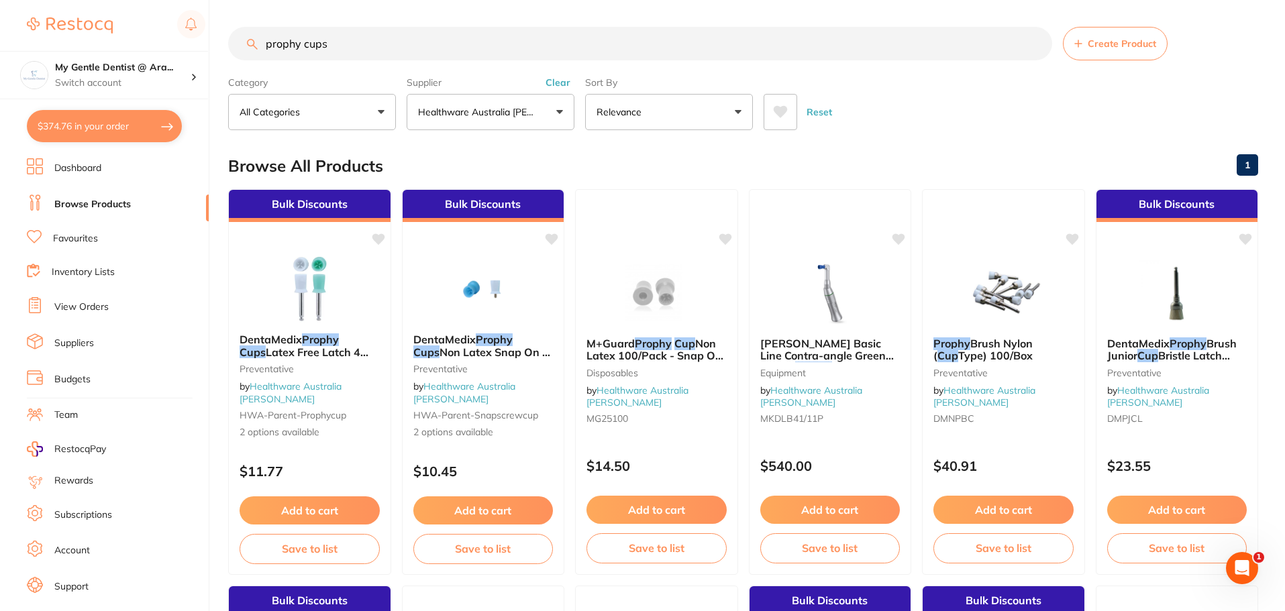
click at [778, 123] on button at bounding box center [781, 112] width 34 height 36
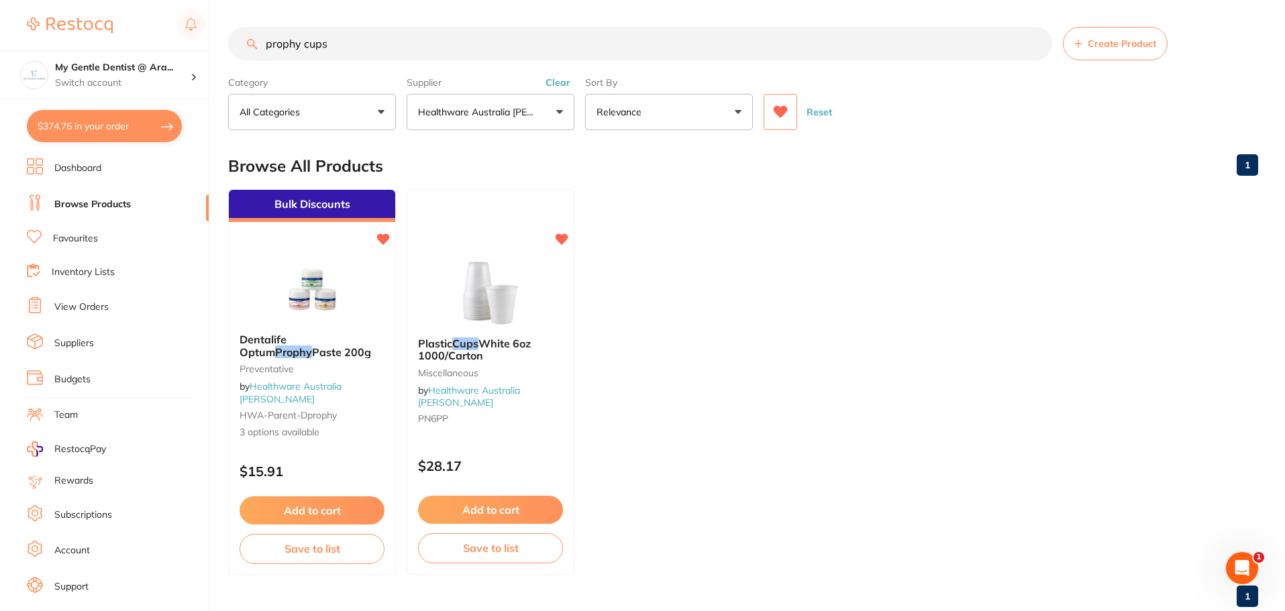
click at [778, 123] on button at bounding box center [781, 112] width 34 height 36
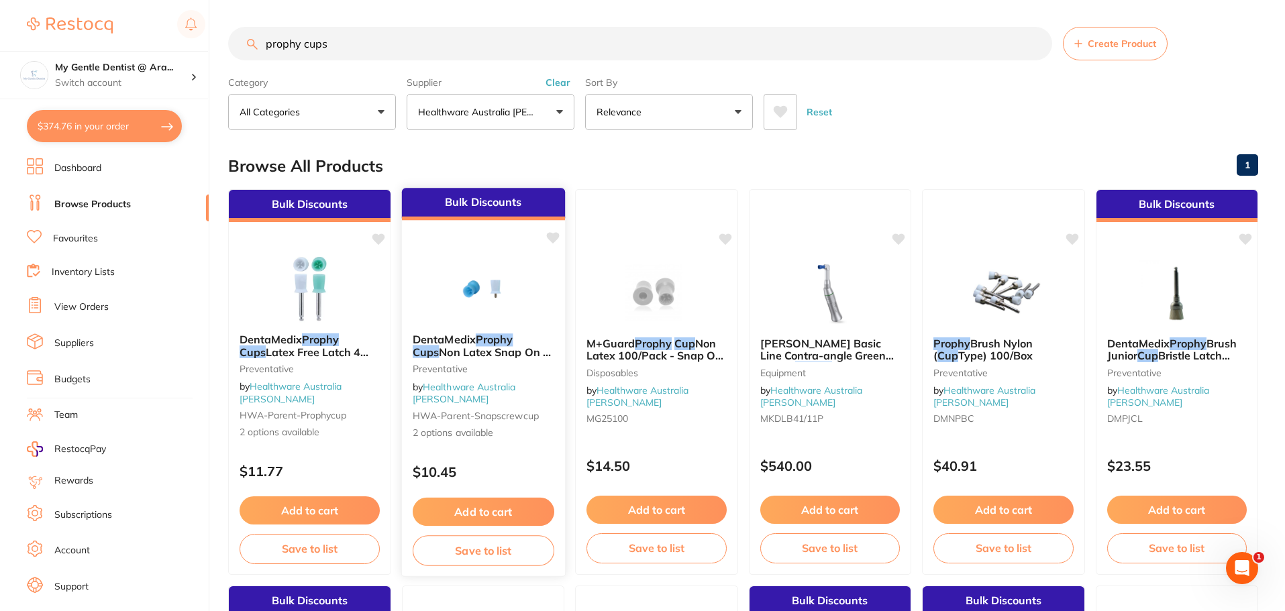
click at [497, 299] on img at bounding box center [483, 289] width 88 height 68
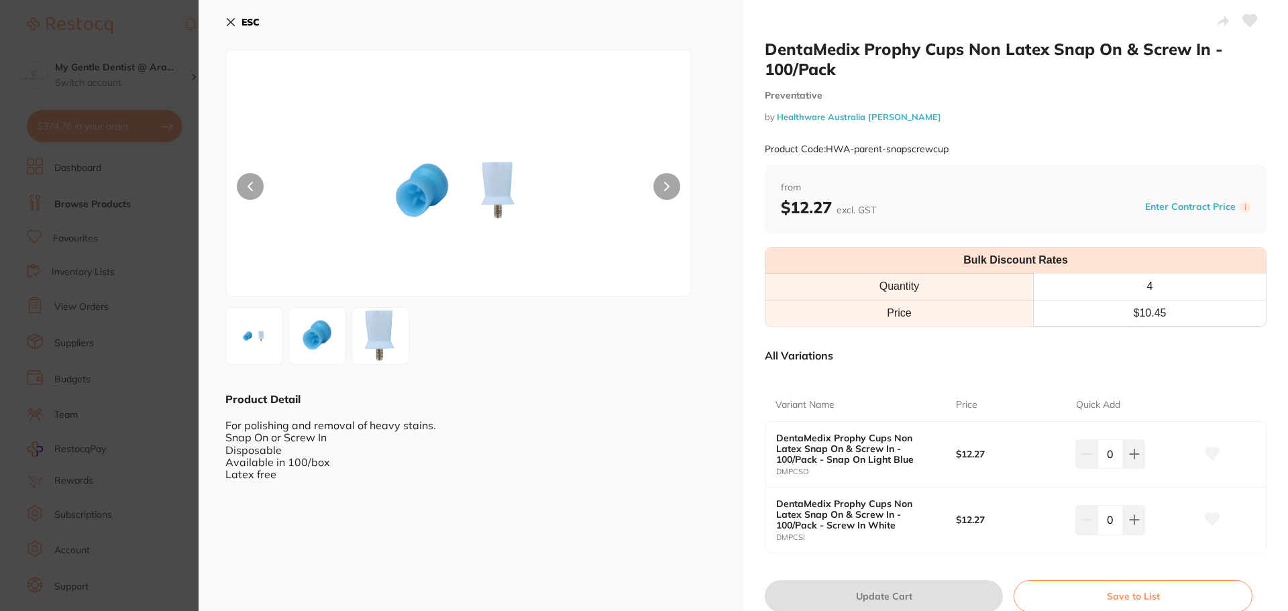
click at [651, 180] on div at bounding box center [458, 173] width 466 height 247
click at [678, 184] on button at bounding box center [667, 186] width 27 height 27
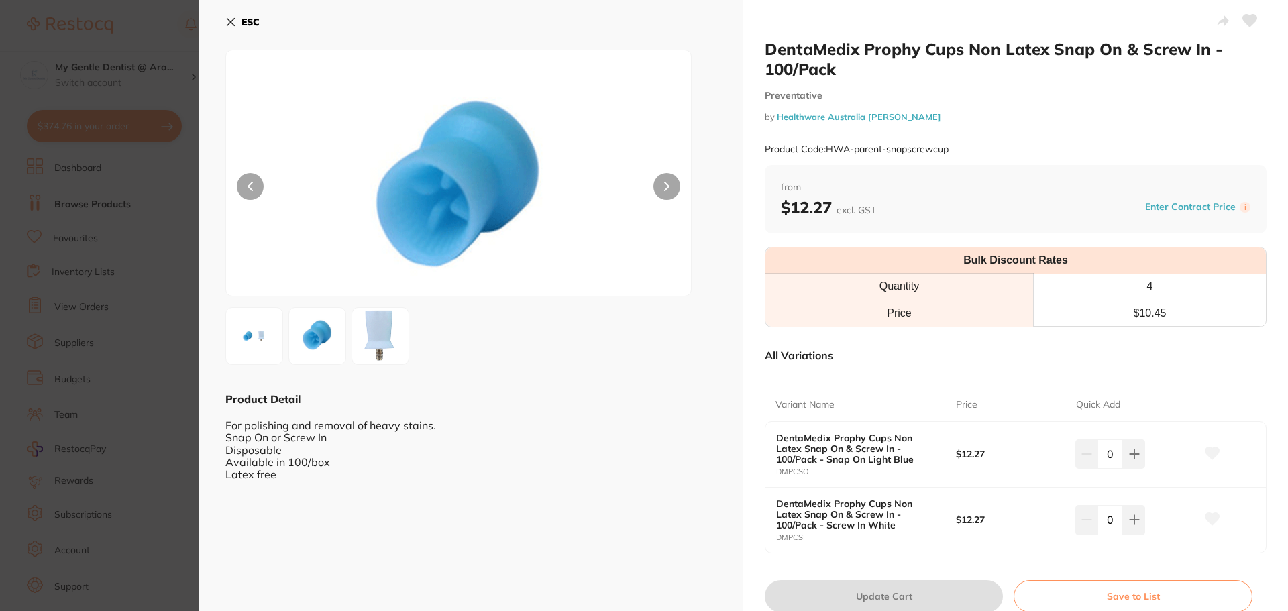
click at [256, 22] on b "ESC" at bounding box center [251, 22] width 18 height 12
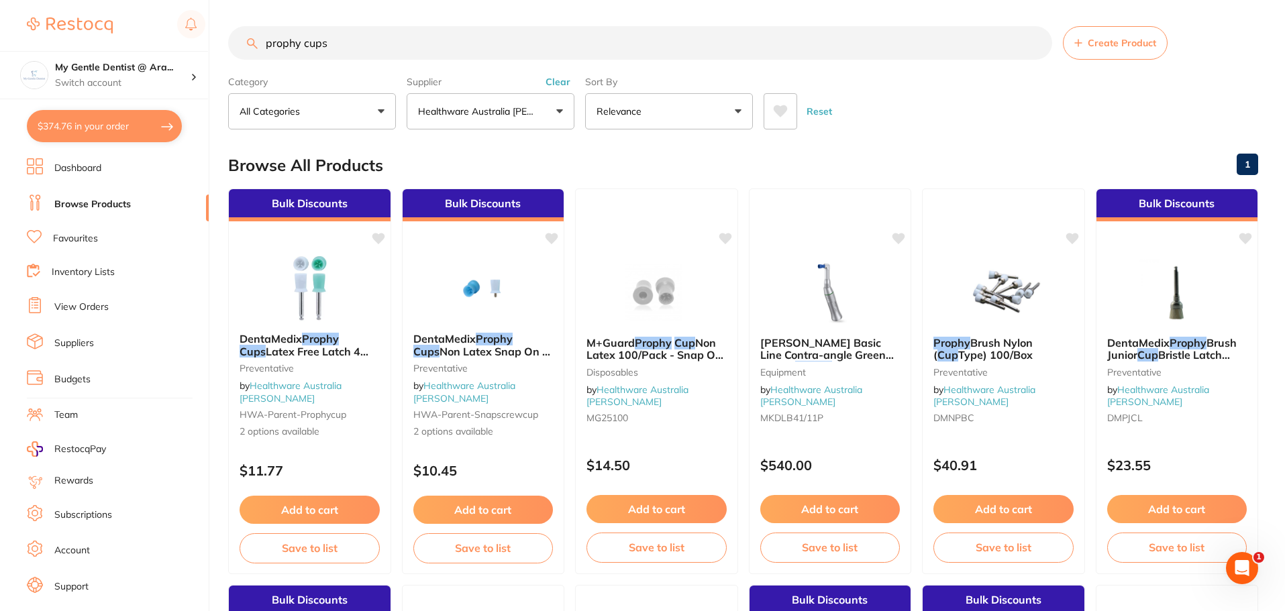
drag, startPoint x: 432, startPoint y: 46, endPoint x: 242, endPoint y: 48, distance: 190.6
click at [242, 48] on input "prophy cups" at bounding box center [640, 43] width 824 height 34
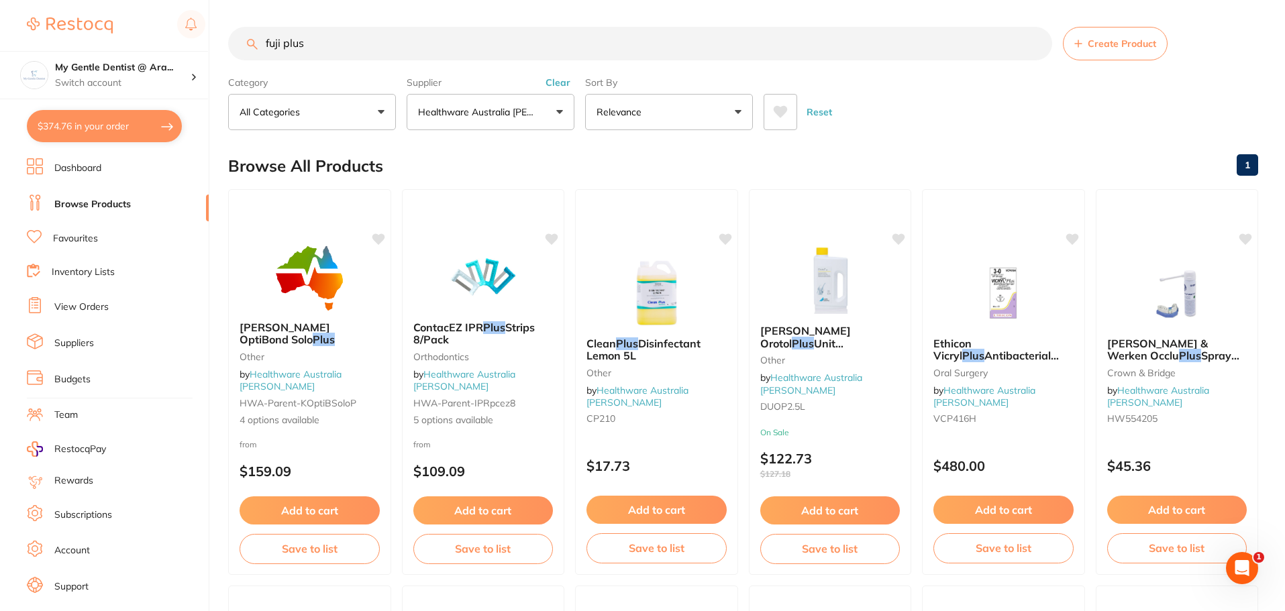
drag, startPoint x: 476, startPoint y: 54, endPoint x: 264, endPoint y: 56, distance: 212.7
click at [264, 56] on input "fuji plus" at bounding box center [640, 44] width 824 height 34
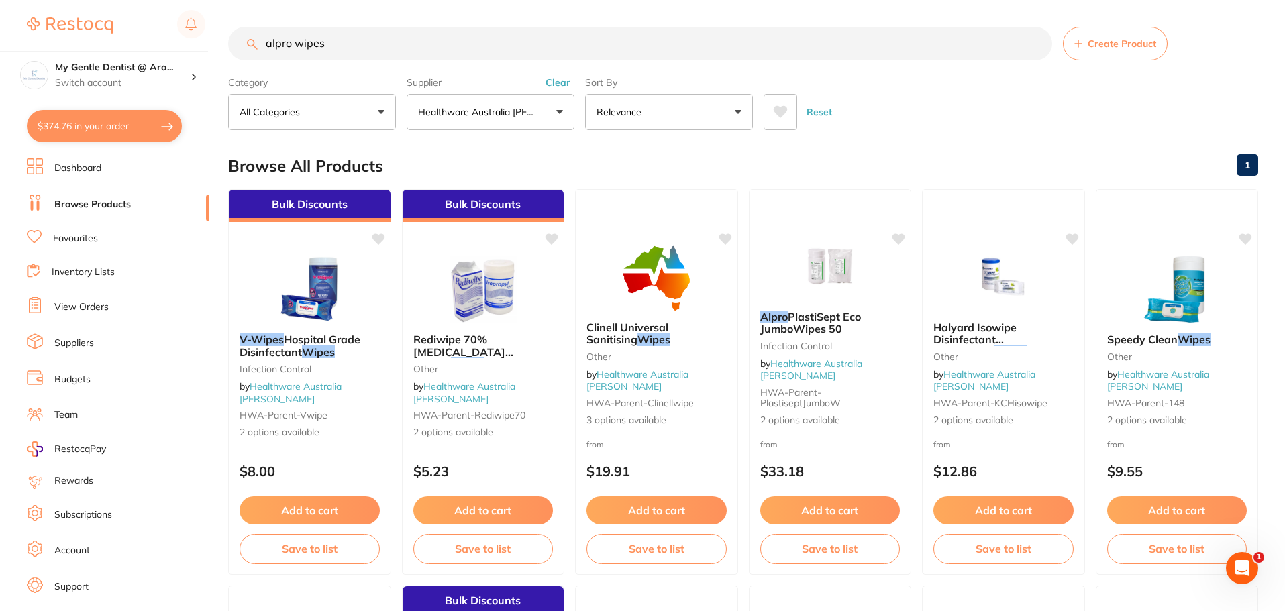
drag, startPoint x: 338, startPoint y: 46, endPoint x: 250, endPoint y: 52, distance: 87.5
click at [251, 54] on input "alpro wipes" at bounding box center [640, 44] width 824 height 34
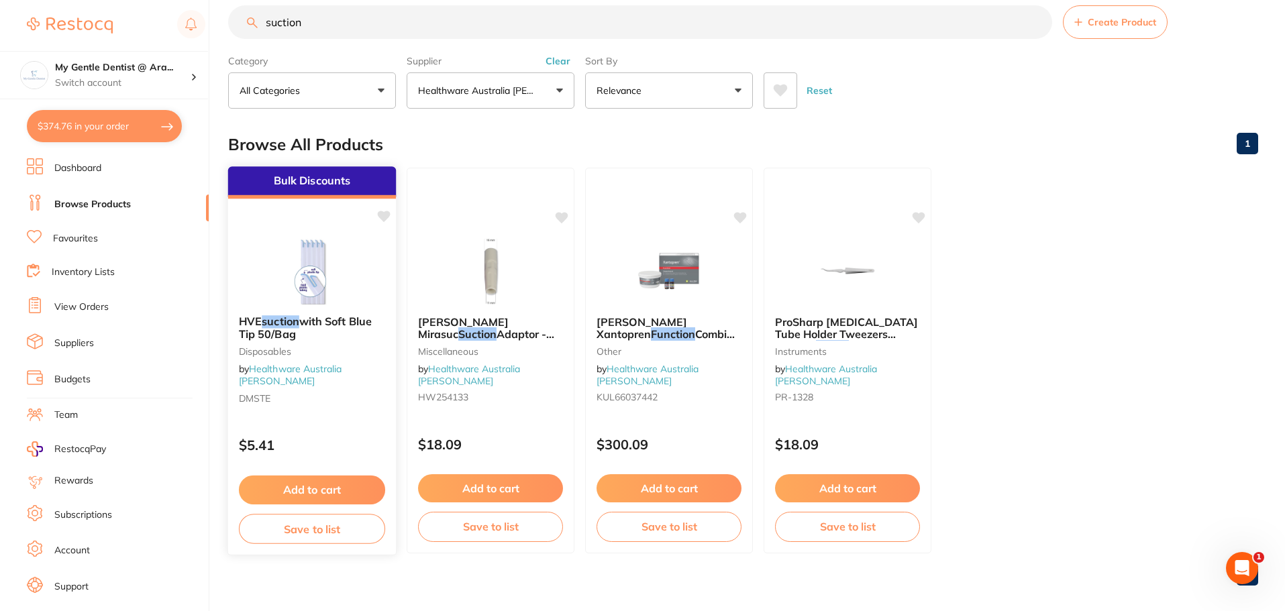
scroll to position [34, 0]
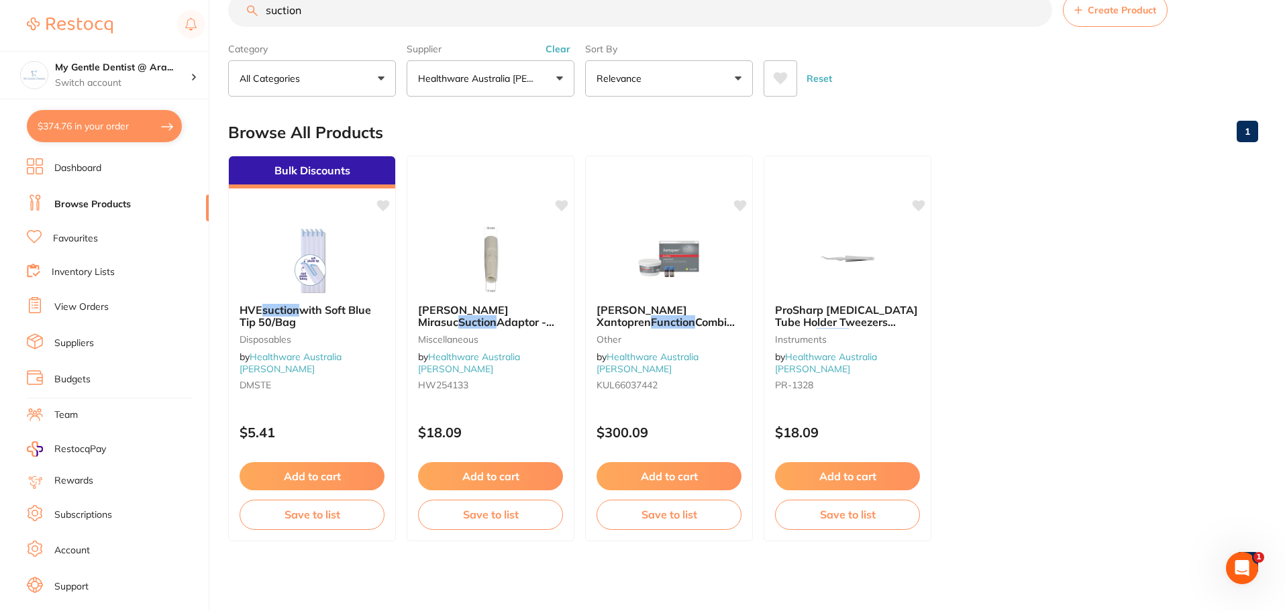
drag, startPoint x: 311, startPoint y: 13, endPoint x: 244, endPoint y: 13, distance: 67.1
click at [244, 13] on input "suction" at bounding box center [640, 10] width 824 height 34
type input "pink saliva ejectors"
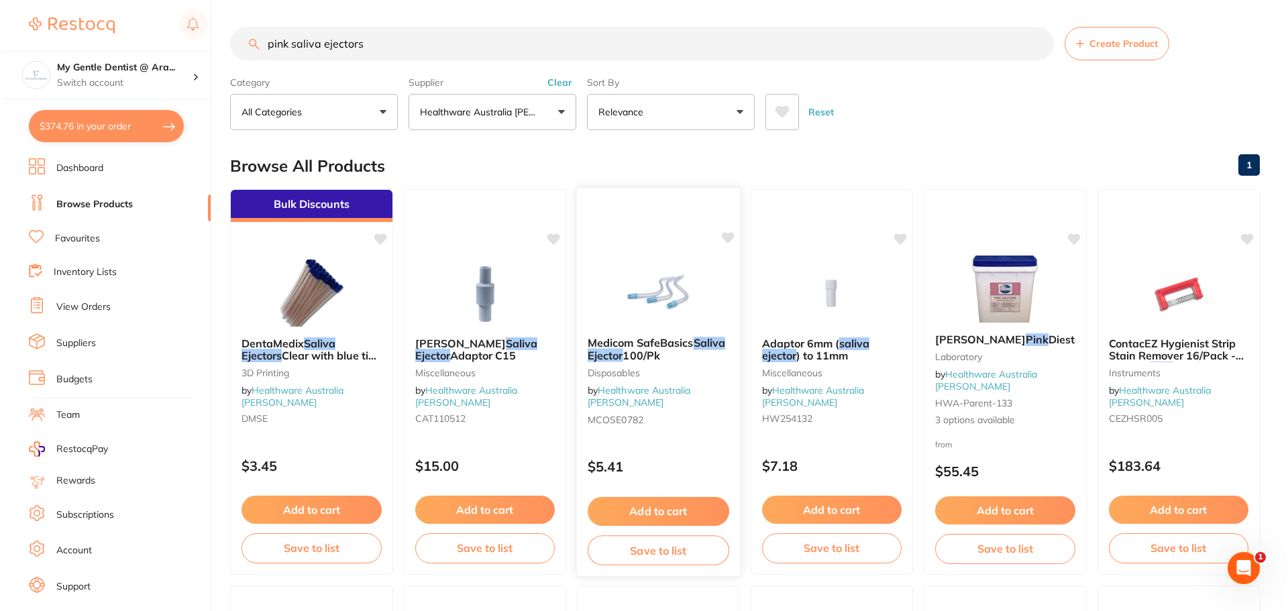
scroll to position [0, 0]
click at [344, 445] on div "$3.45" at bounding box center [310, 463] width 162 height 36
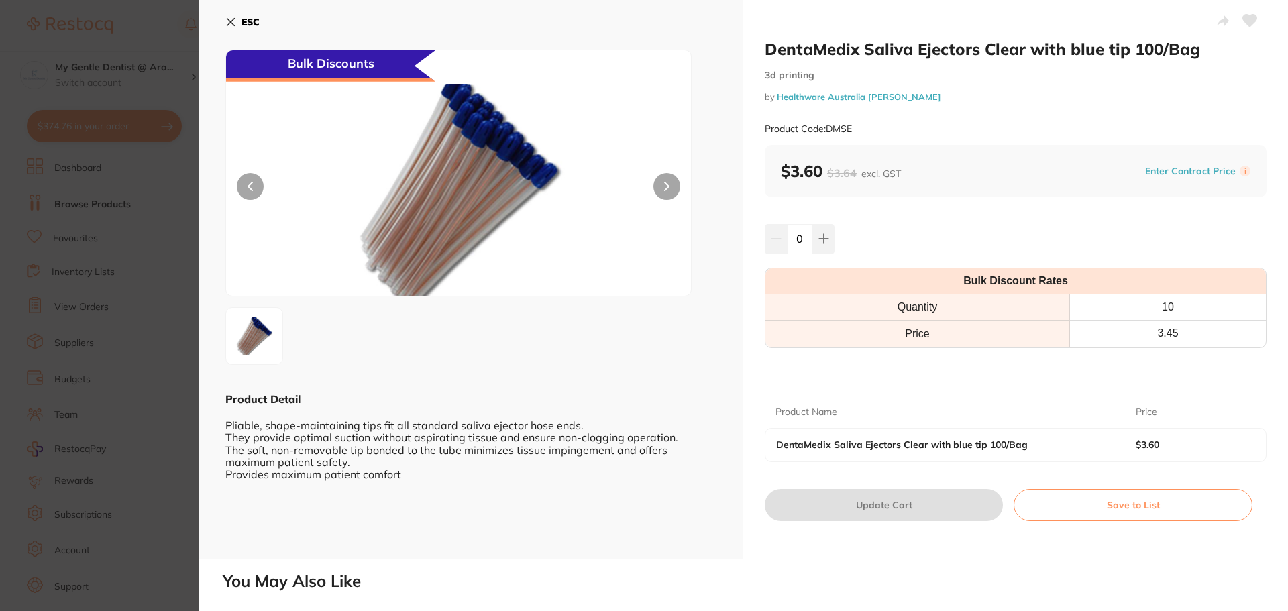
click at [233, 7] on div "ESC Bulk Discounts Product Detail Pliable, shape-maintaining tips fit all stand…" at bounding box center [471, 279] width 545 height 559
click at [229, 14] on button "ESC" at bounding box center [242, 22] width 34 height 23
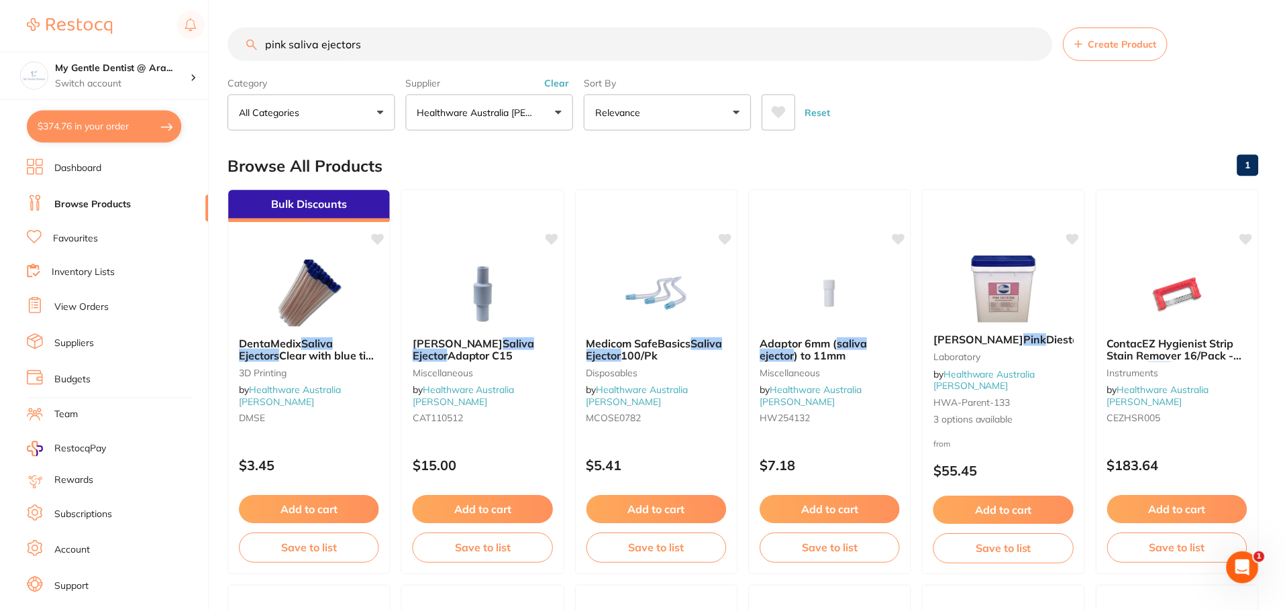
scroll to position [34, 0]
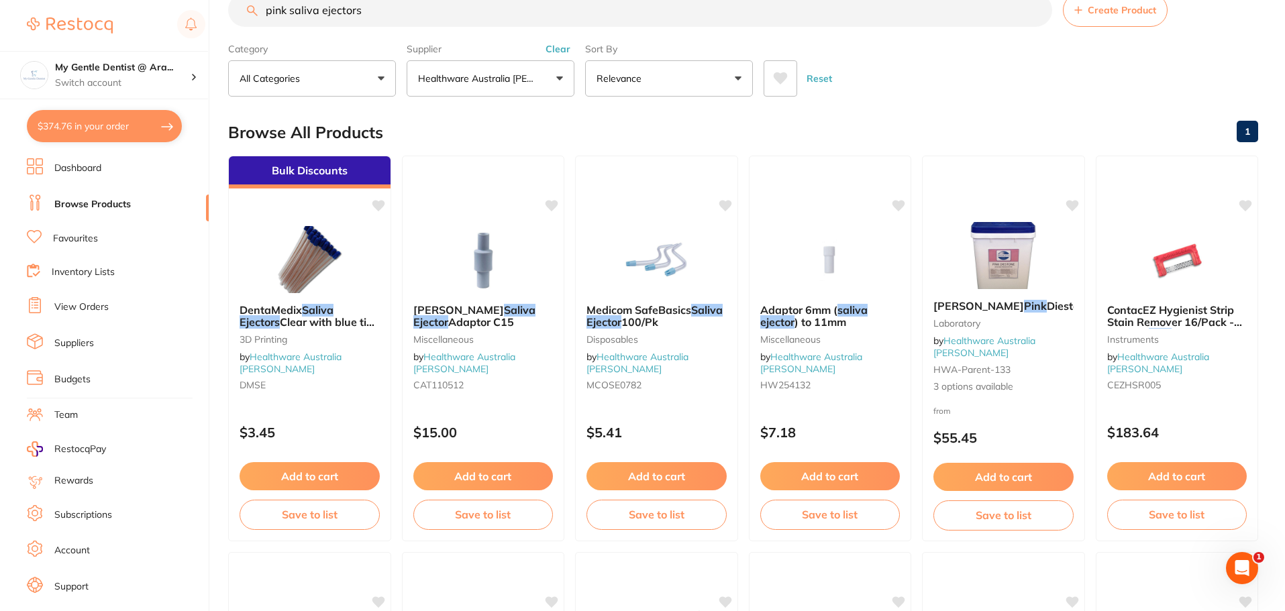
click at [159, 125] on button "$374.76 in your order" at bounding box center [104, 126] width 155 height 32
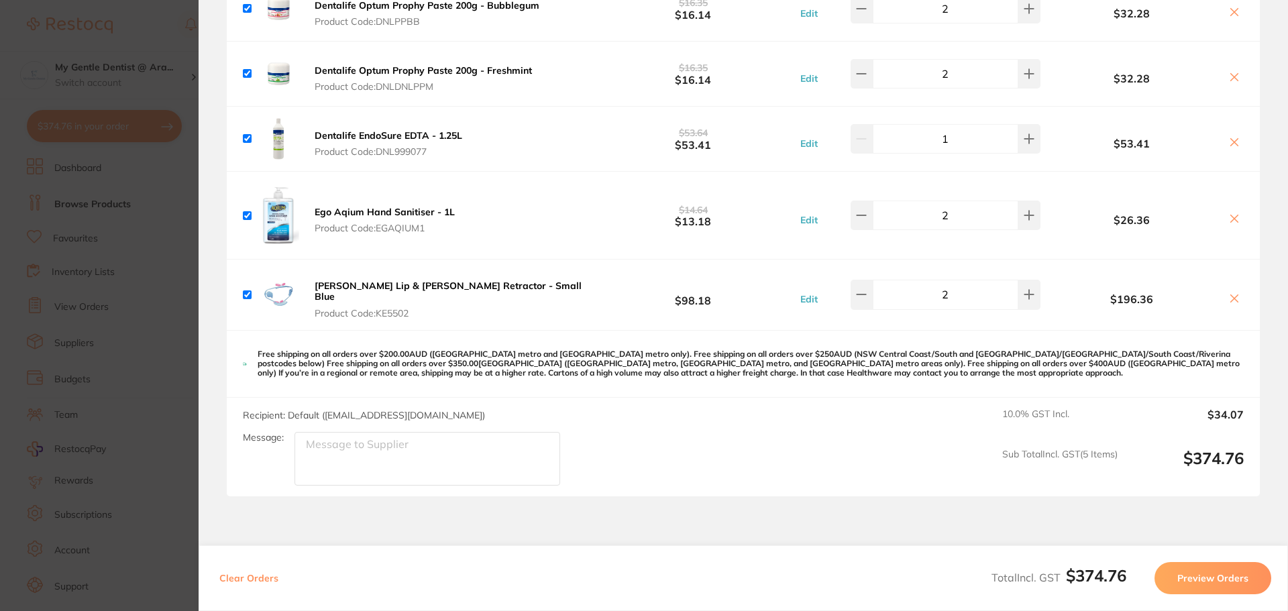
scroll to position [201, 0]
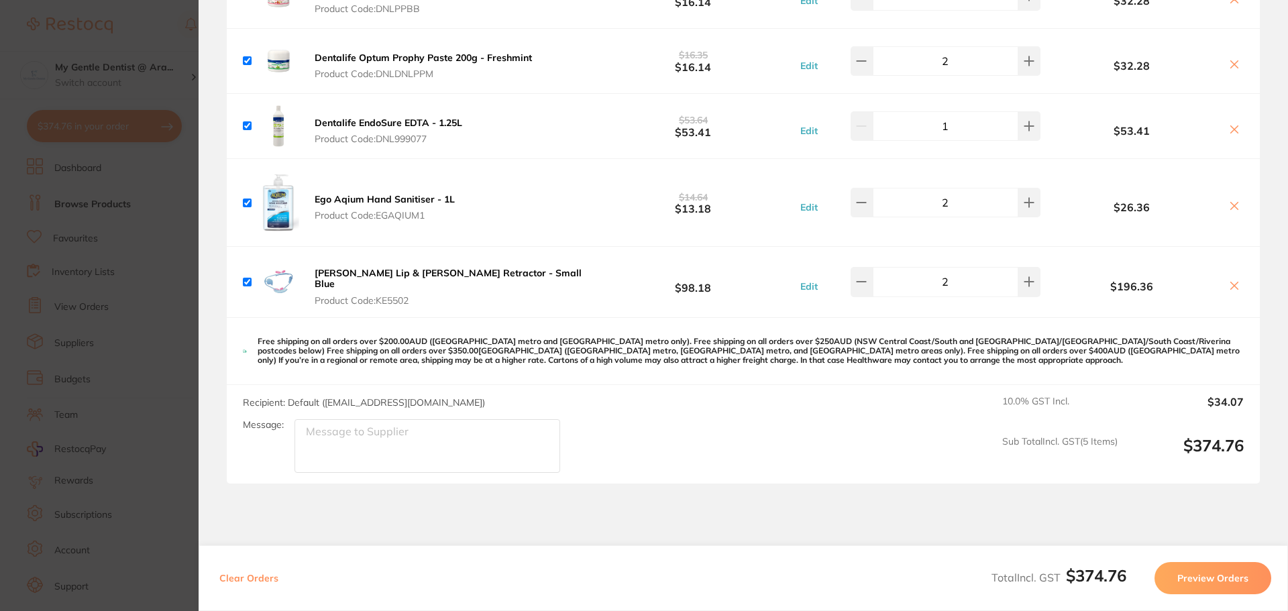
click at [1205, 576] on button "Preview Orders" at bounding box center [1213, 578] width 117 height 32
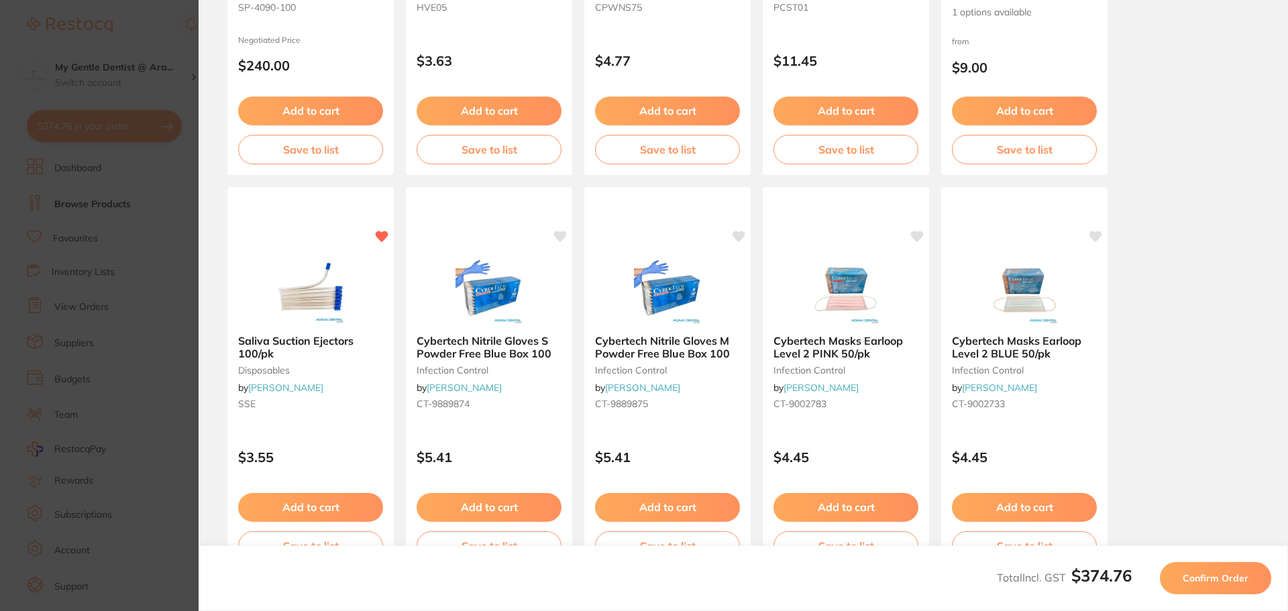
scroll to position [381, 0]
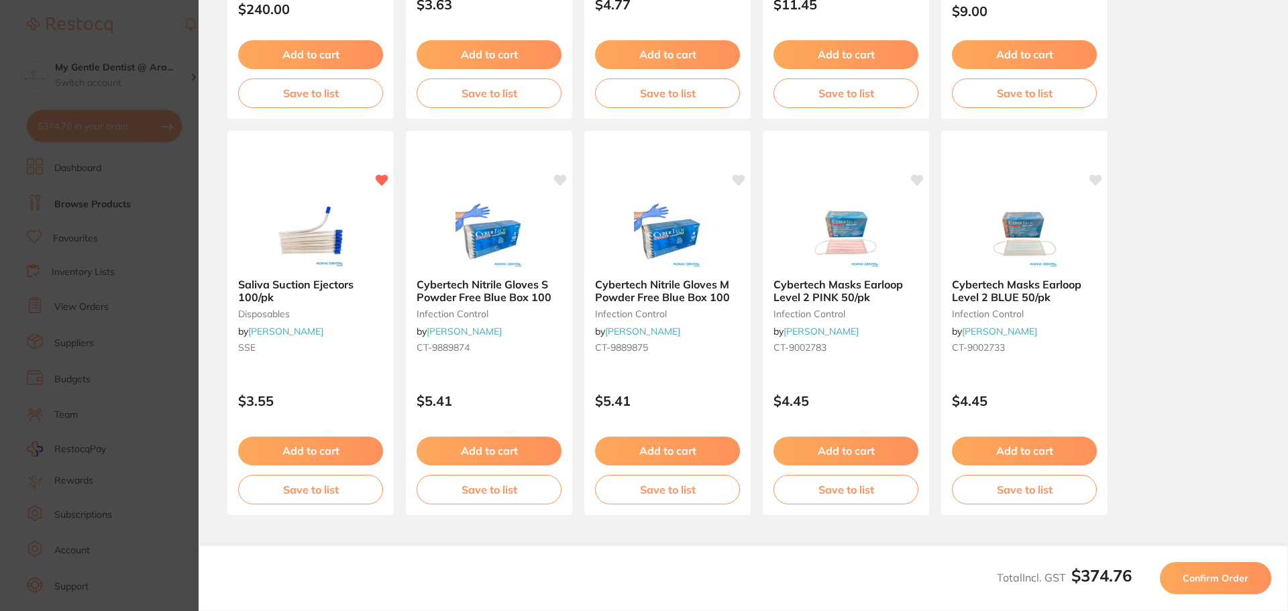
click at [1211, 568] on button "Confirm Order" at bounding box center [1215, 578] width 111 height 32
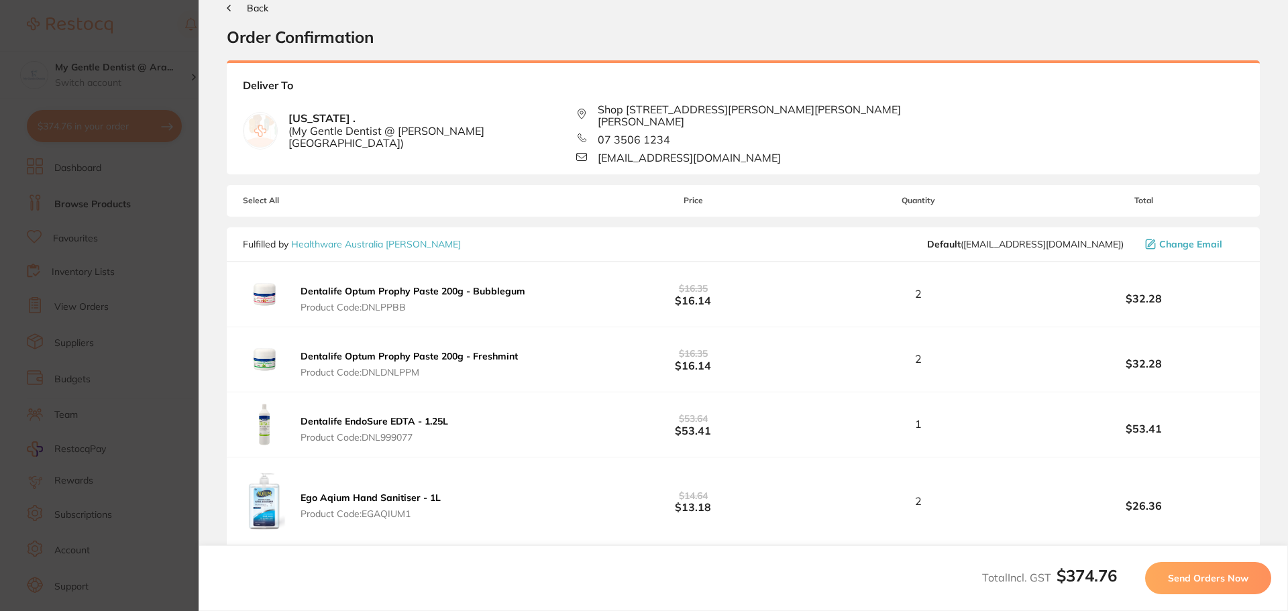
scroll to position [0, 0]
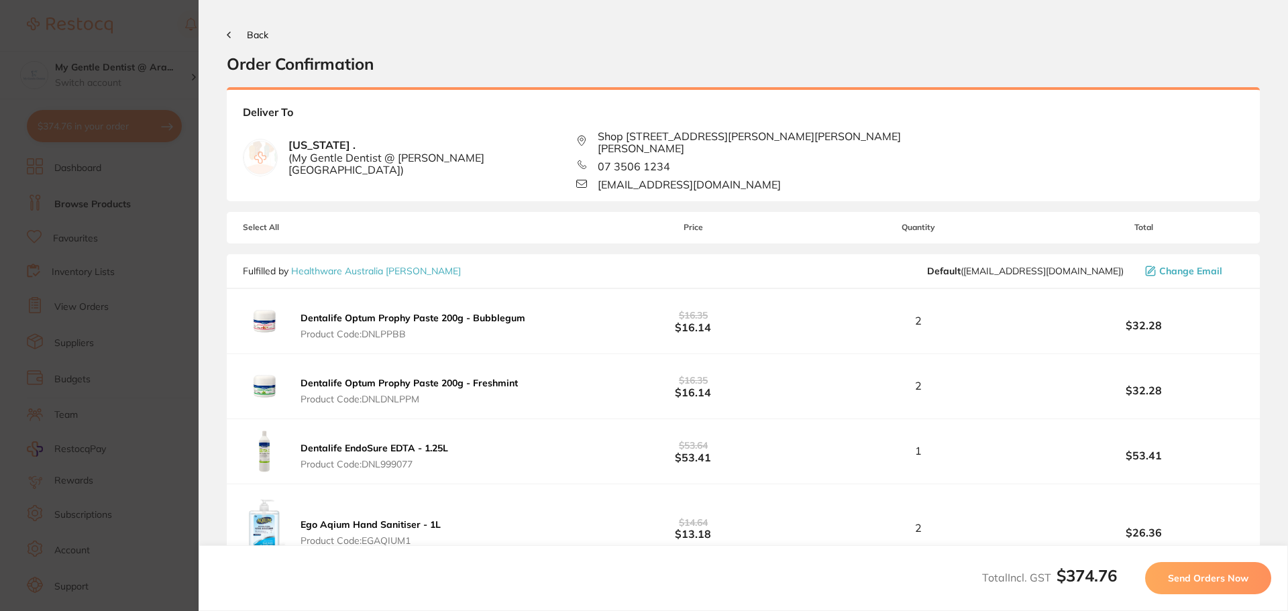
click at [1202, 574] on span "Send Orders Now" at bounding box center [1208, 578] width 81 height 12
